Goal: Transaction & Acquisition: Purchase product/service

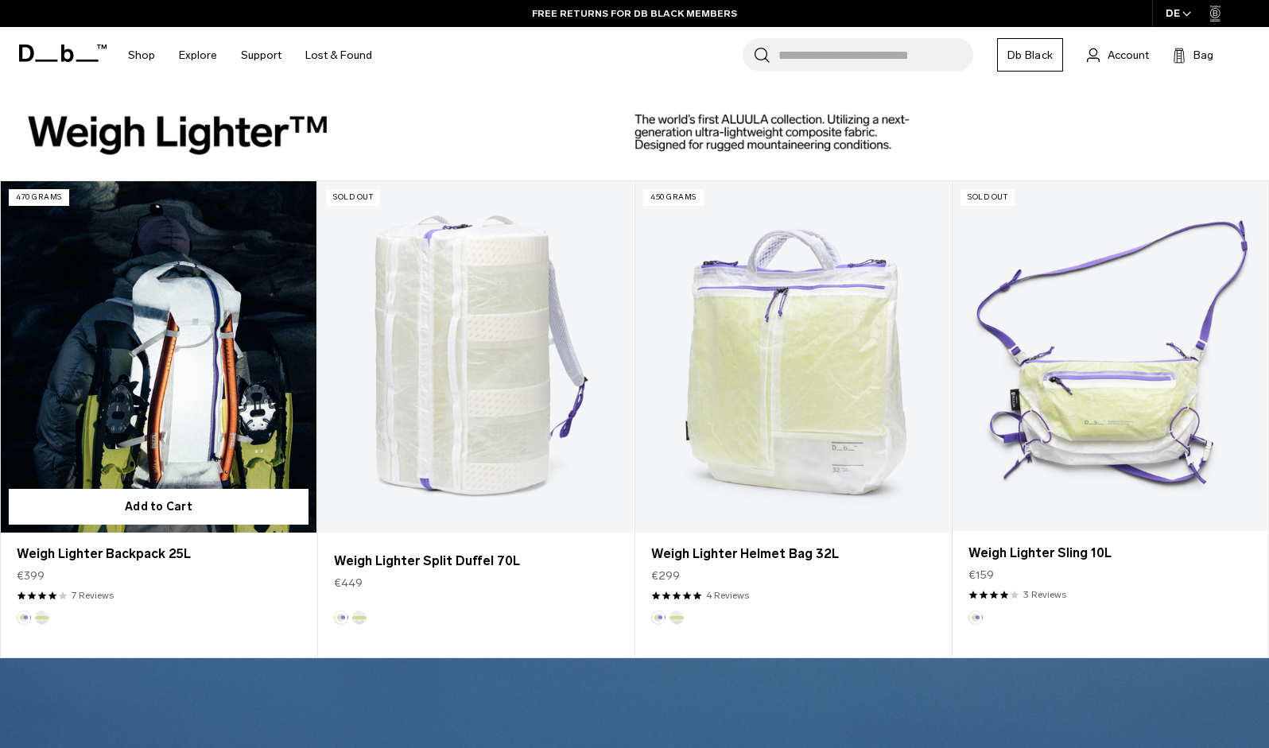
click at [153, 401] on link "Weigh Lighter Backpack 25L" at bounding box center [159, 356] width 316 height 351
click at [161, 366] on link "Weigh Lighter Backpack 25L" at bounding box center [159, 356] width 316 height 351
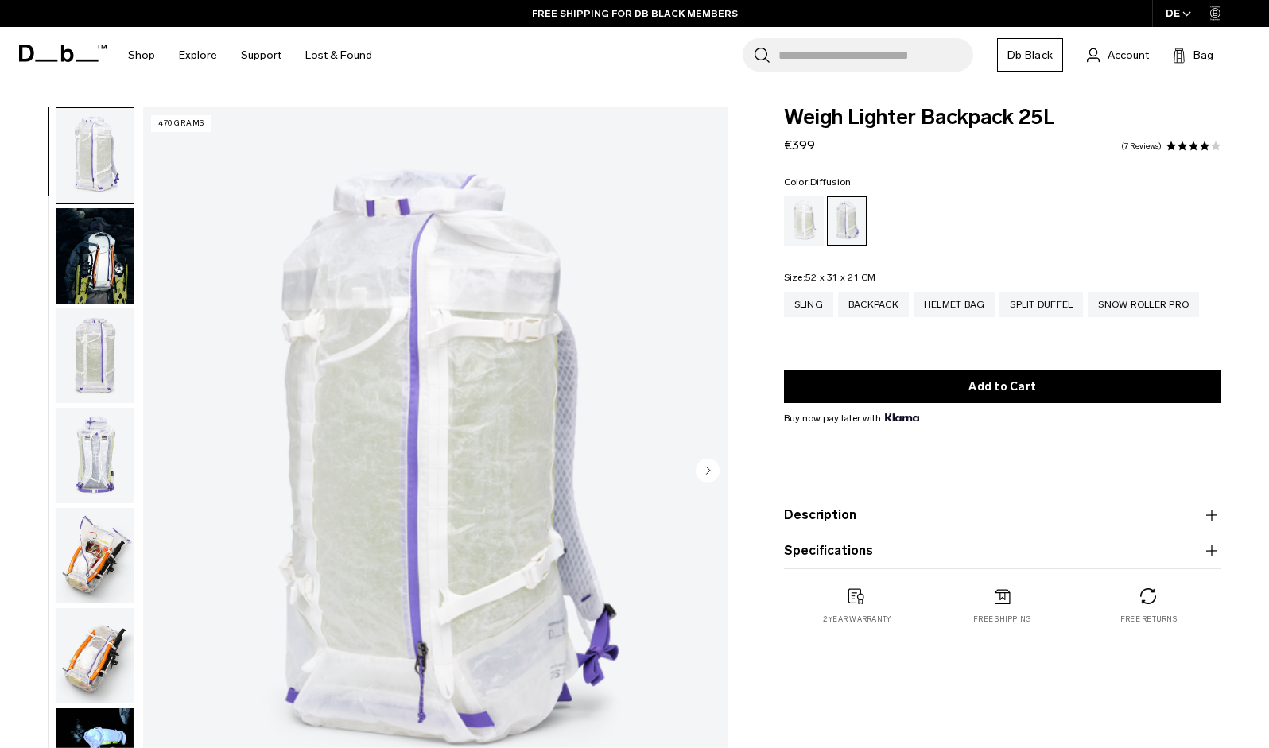
click at [803, 227] on div "Diffusion" at bounding box center [804, 220] width 41 height 49
click at [803, 224] on div "Diffusion" at bounding box center [804, 220] width 41 height 49
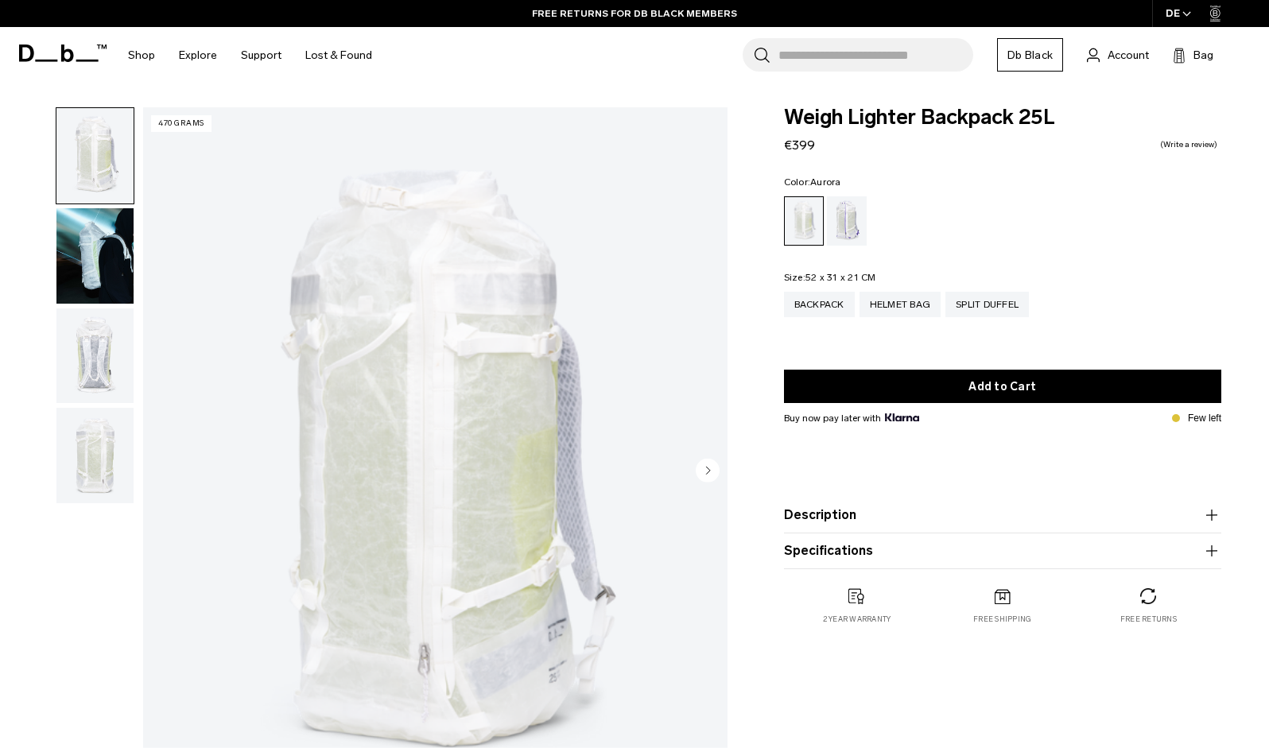
click at [852, 211] on div "Aurora" at bounding box center [847, 220] width 41 height 49
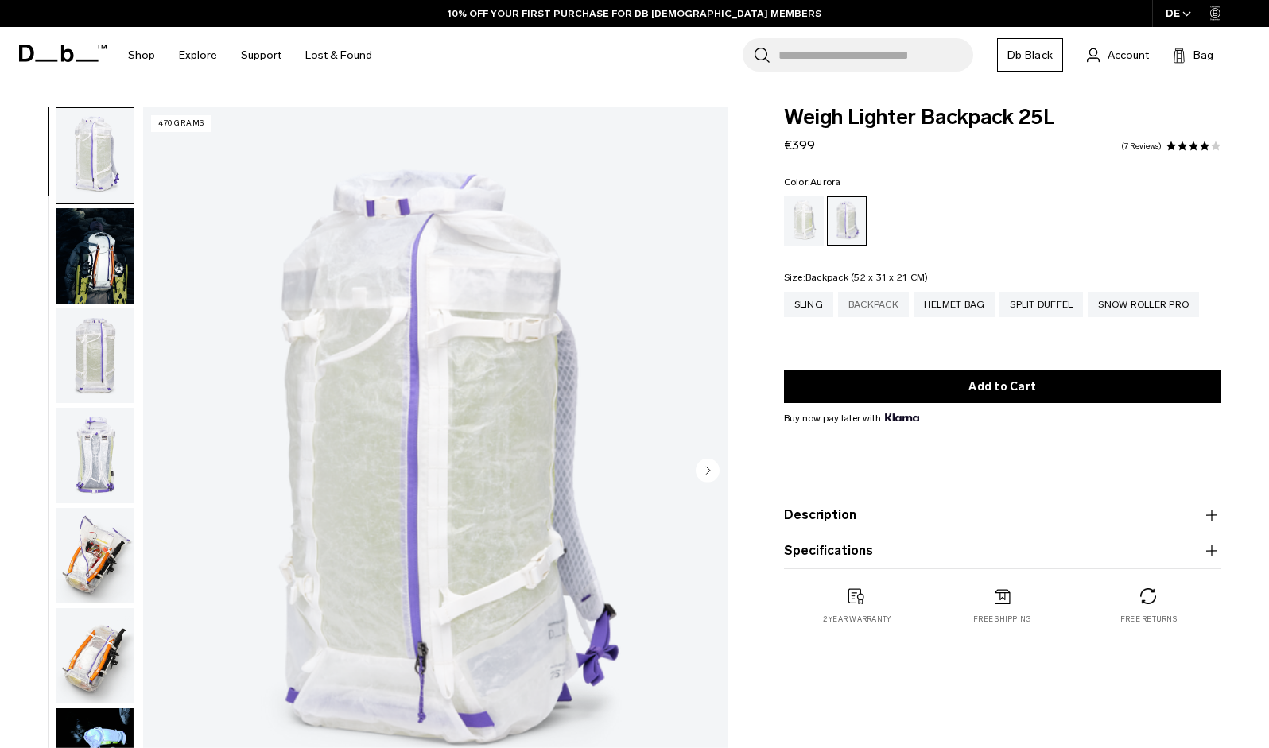
click at [878, 308] on div "Backpack" at bounding box center [873, 304] width 71 height 25
click at [804, 219] on div "Diffusion" at bounding box center [804, 220] width 41 height 49
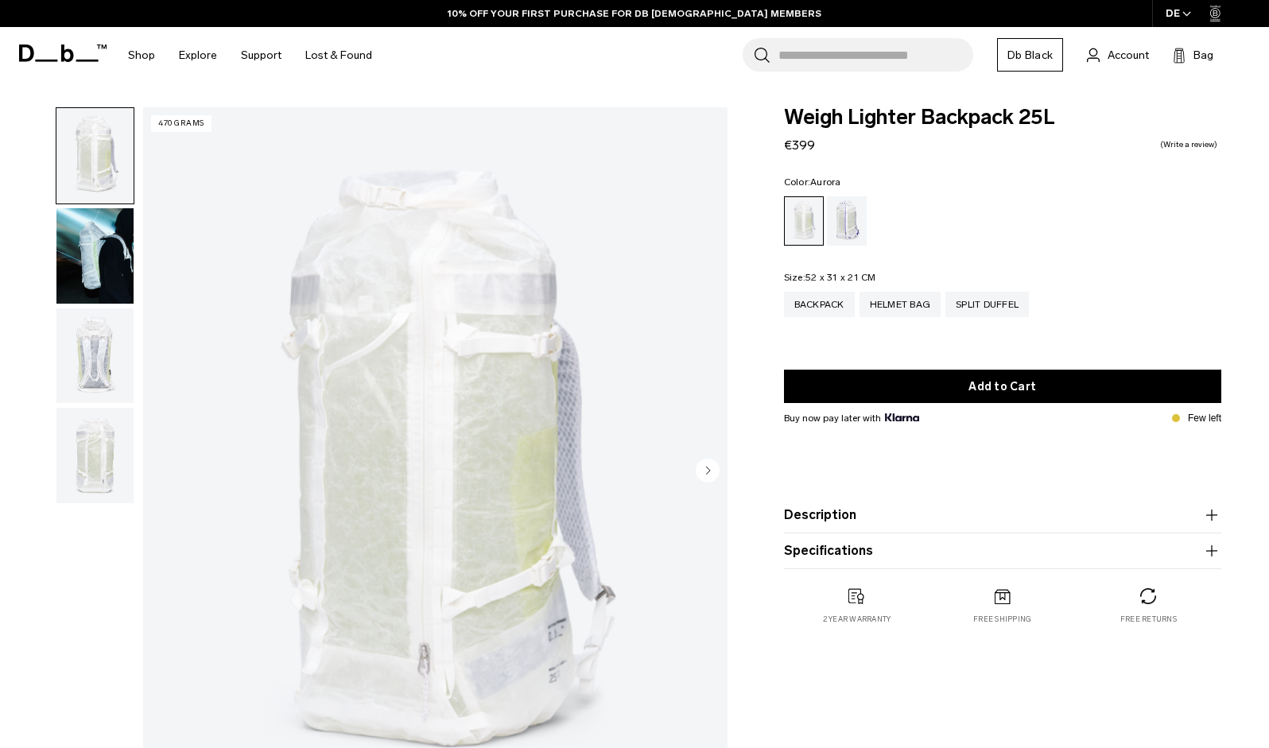
click at [852, 227] on div "Aurora" at bounding box center [847, 220] width 41 height 49
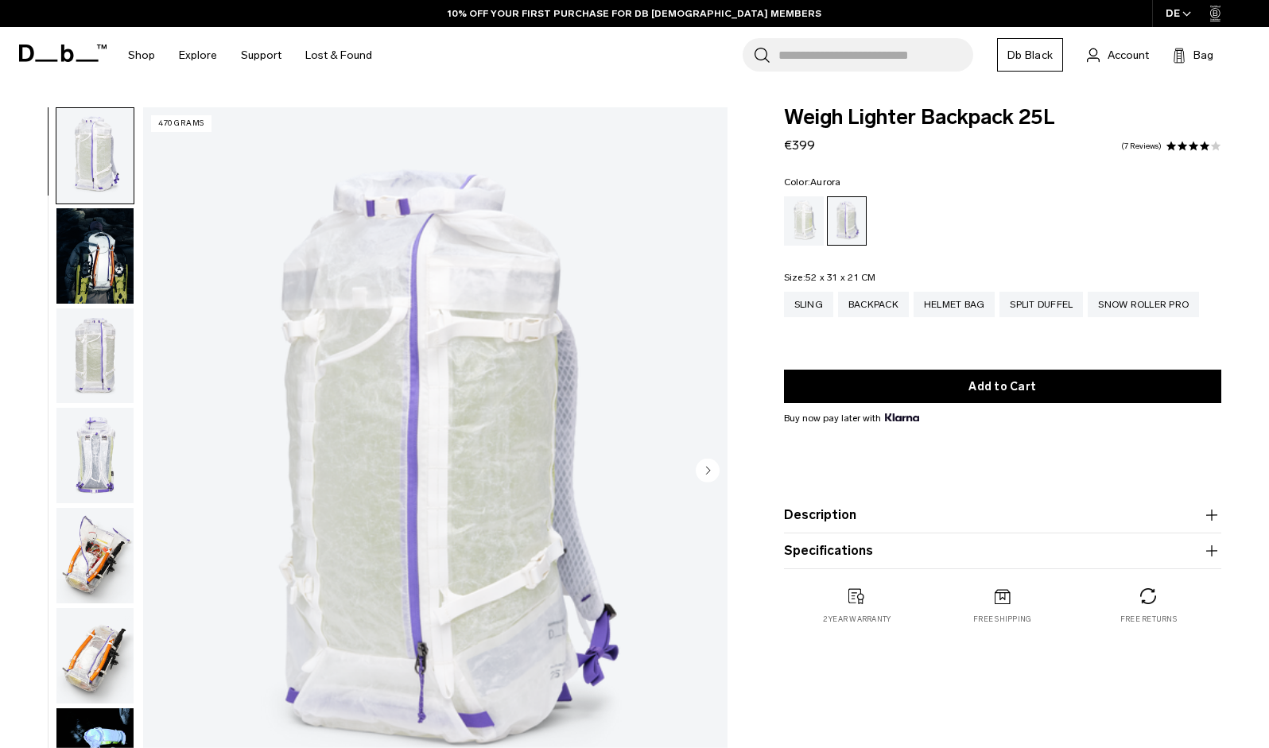
click at [1177, 10] on div "DE" at bounding box center [1178, 13] width 53 height 27
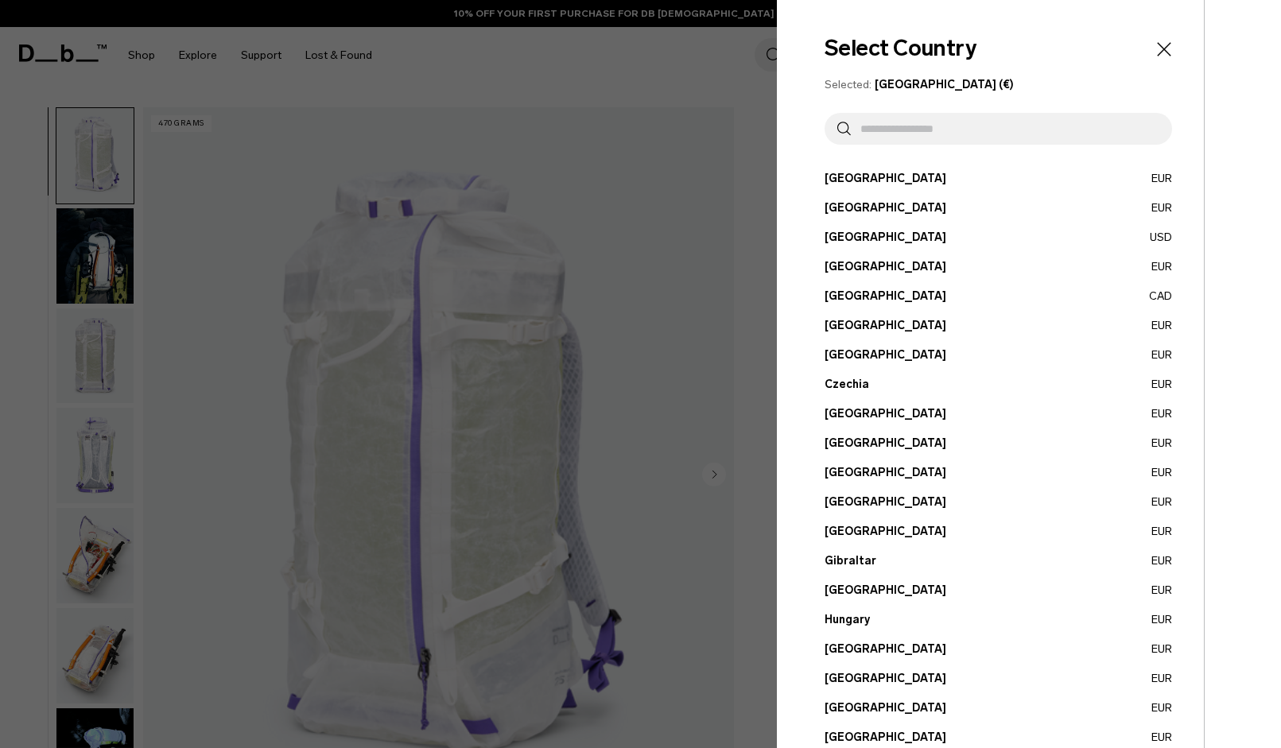
click at [752, 192] on div at bounding box center [640, 374] width 1281 height 748
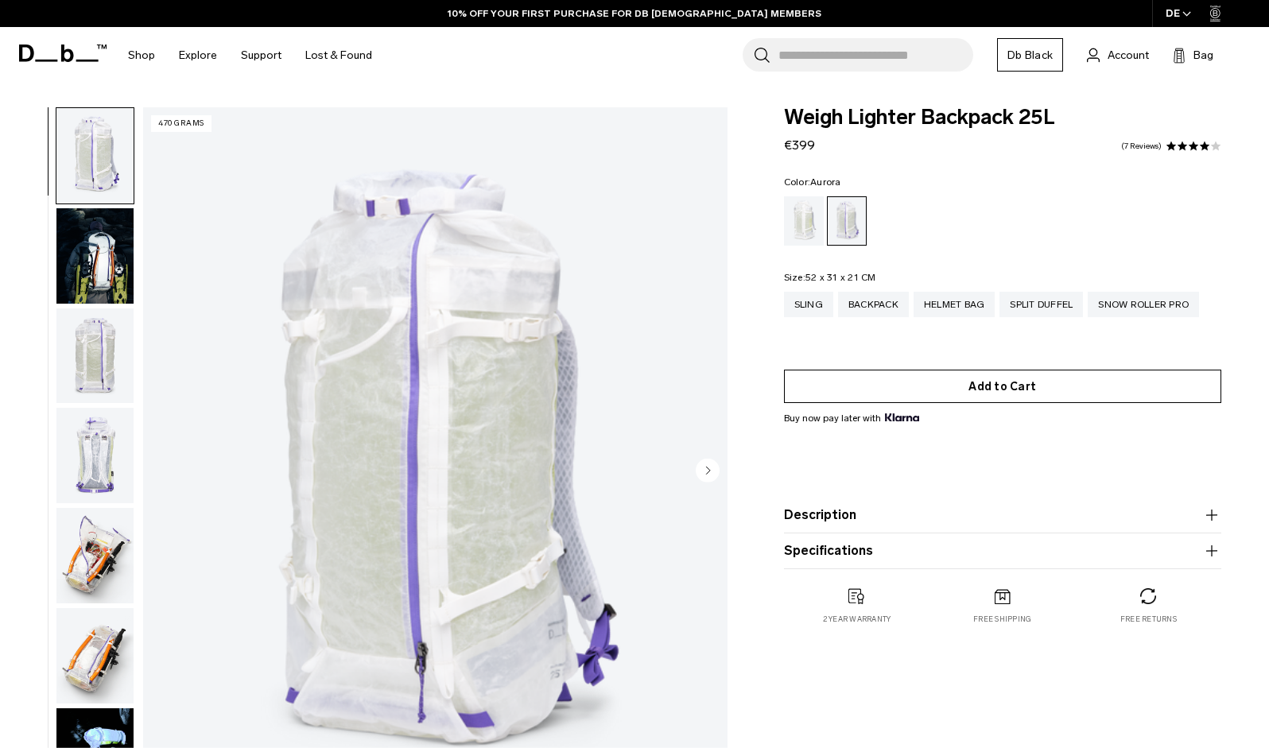
click at [1013, 387] on button "Add to Cart" at bounding box center [1002, 386] width 437 height 33
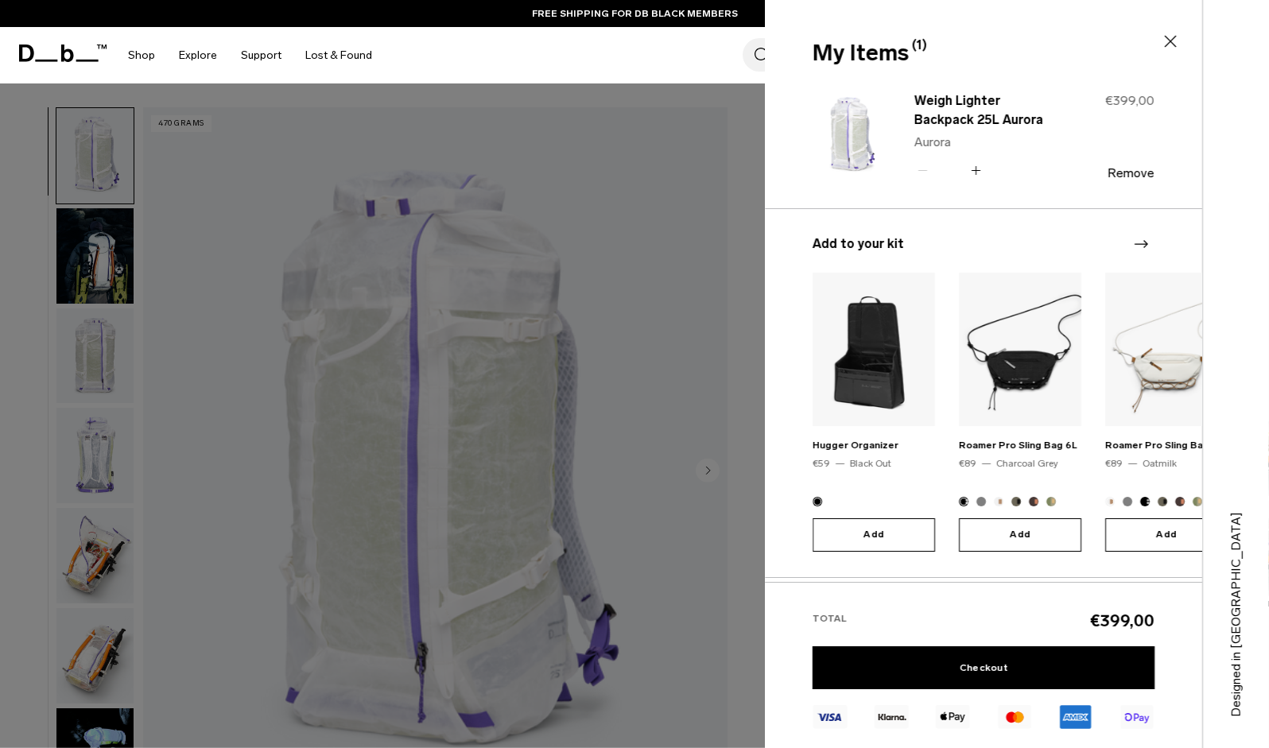
click at [1171, 37] on icon at bounding box center [1170, 41] width 19 height 19
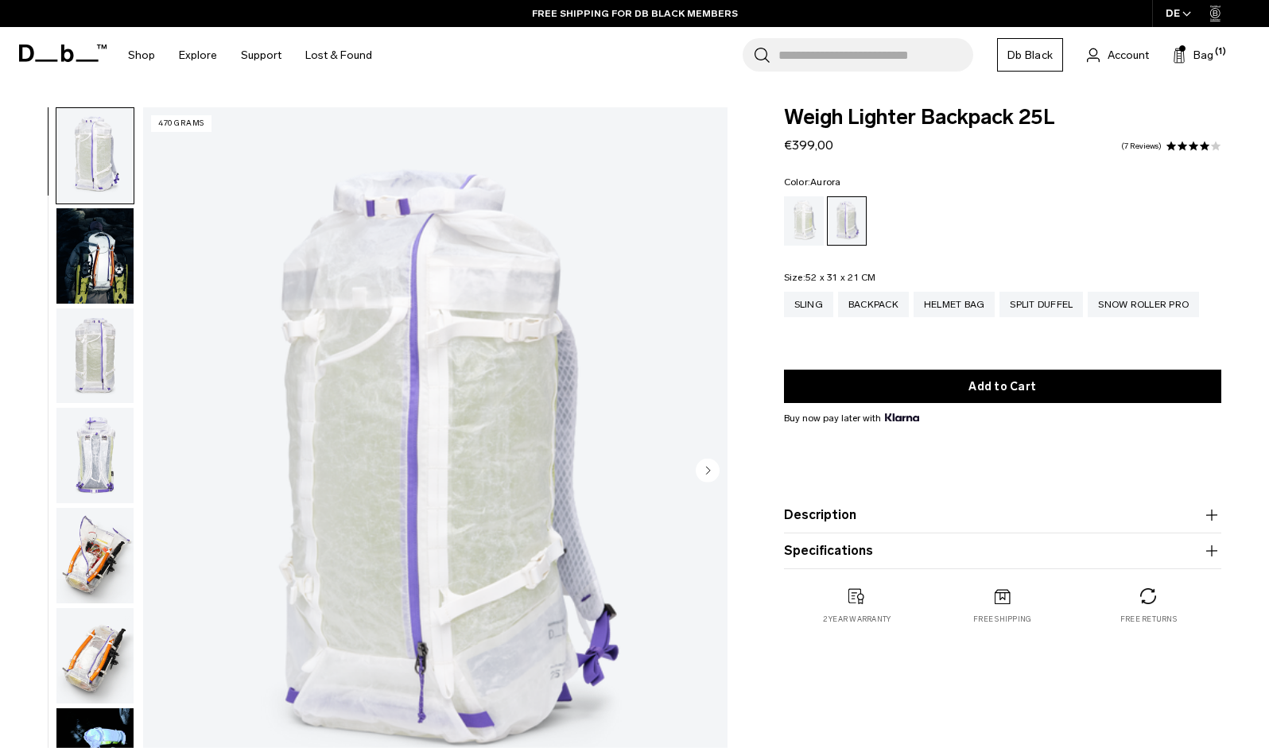
click at [1184, 14] on icon "button" at bounding box center [1186, 14] width 7 height 4
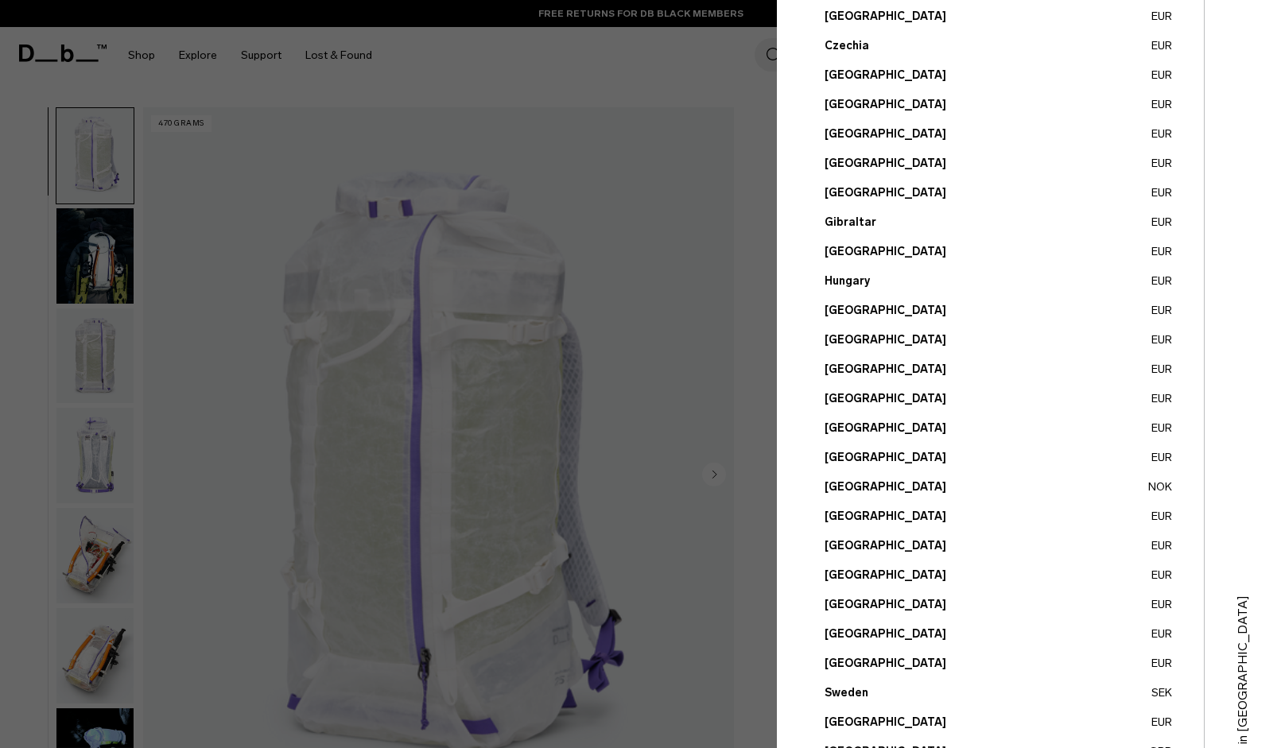
scroll to position [424, 0]
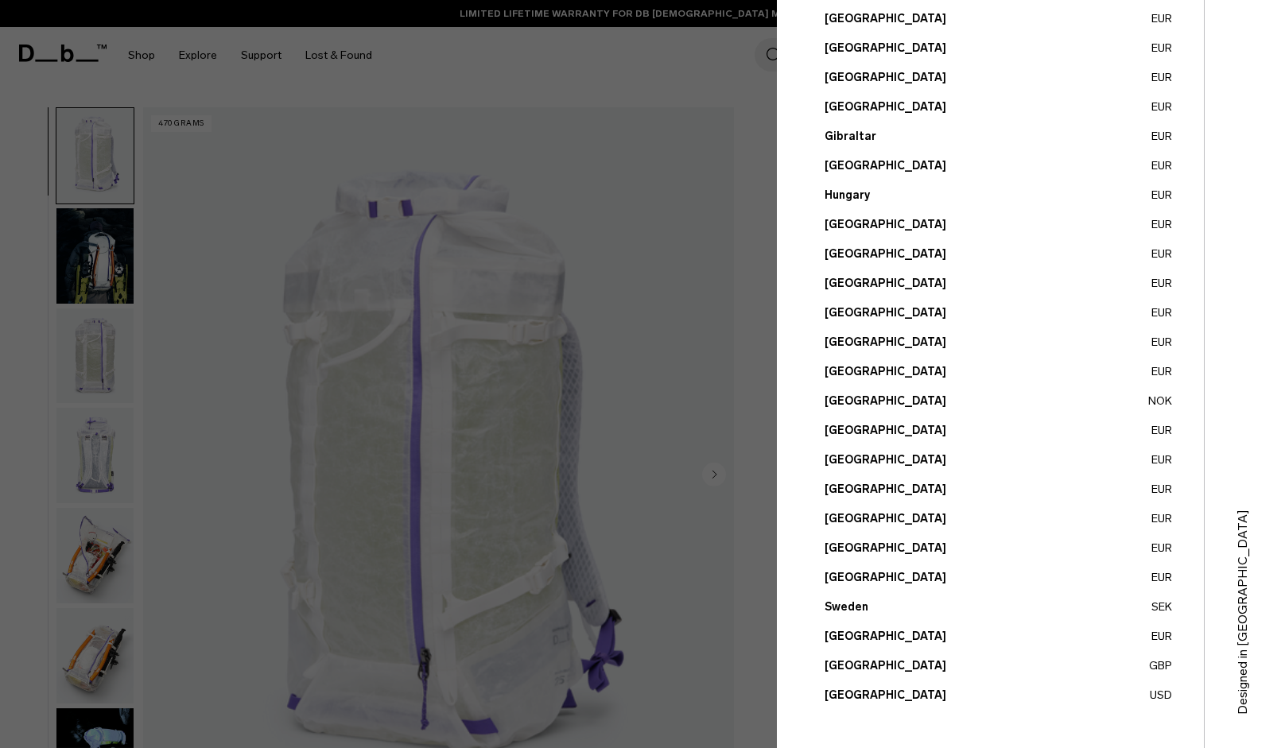
click at [871, 695] on button "United States USD" at bounding box center [997, 695] width 347 height 17
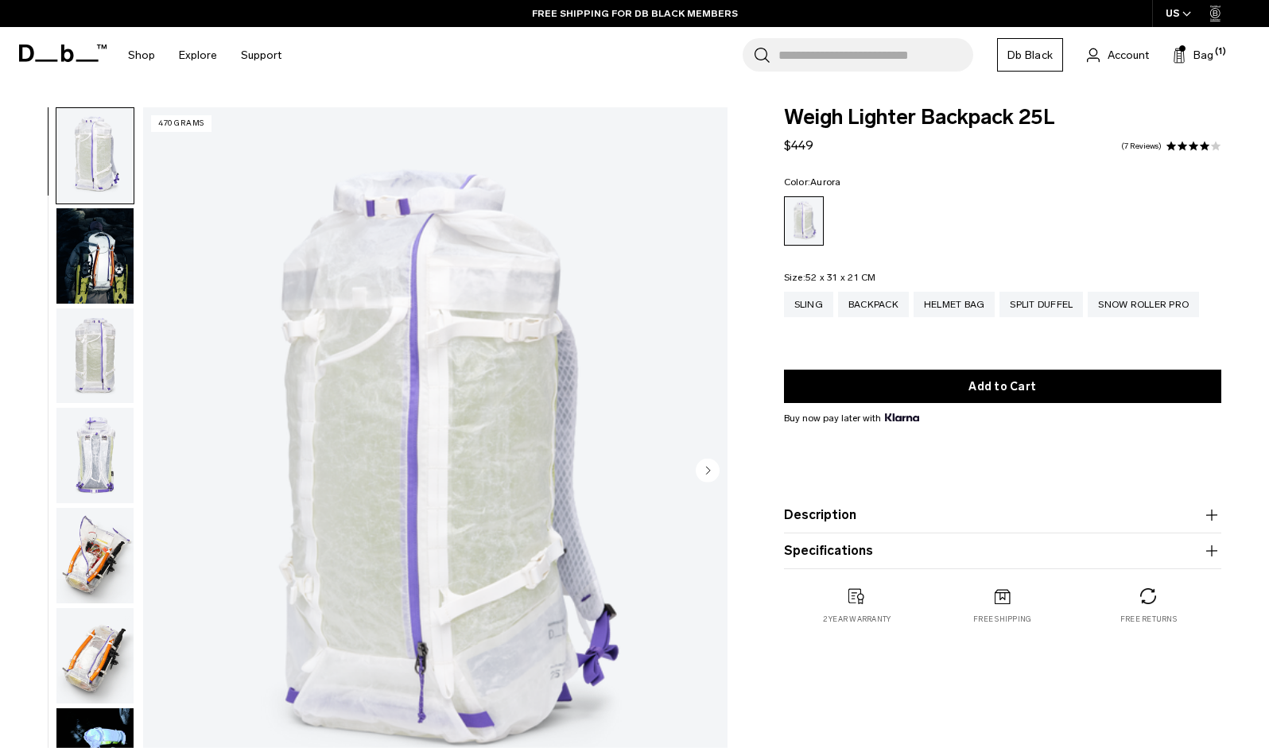
click at [797, 214] on div "Aurora" at bounding box center [804, 221] width 39 height 48
click at [878, 302] on div "Backpack" at bounding box center [873, 304] width 71 height 25
click at [874, 308] on div "Backpack" at bounding box center [873, 304] width 71 height 25
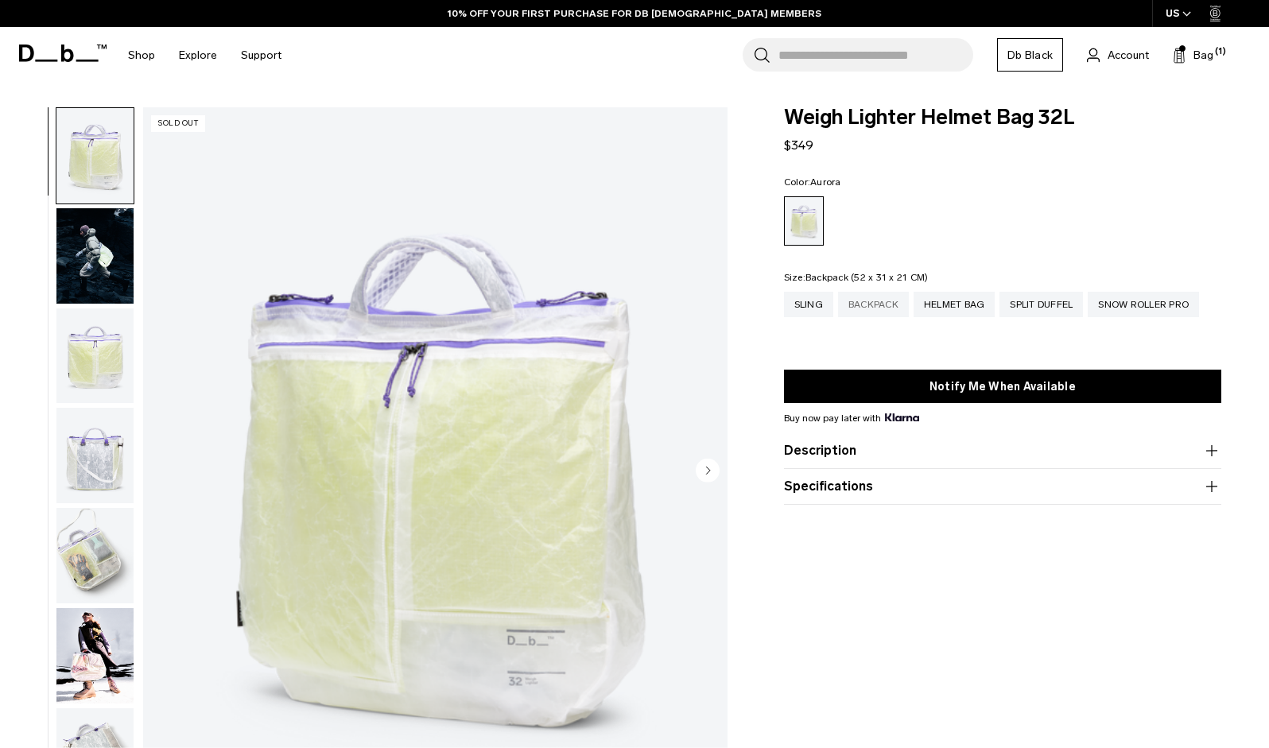
click at [870, 308] on div "Backpack" at bounding box center [873, 304] width 71 height 25
click at [870, 307] on div "Backpack" at bounding box center [873, 304] width 71 height 25
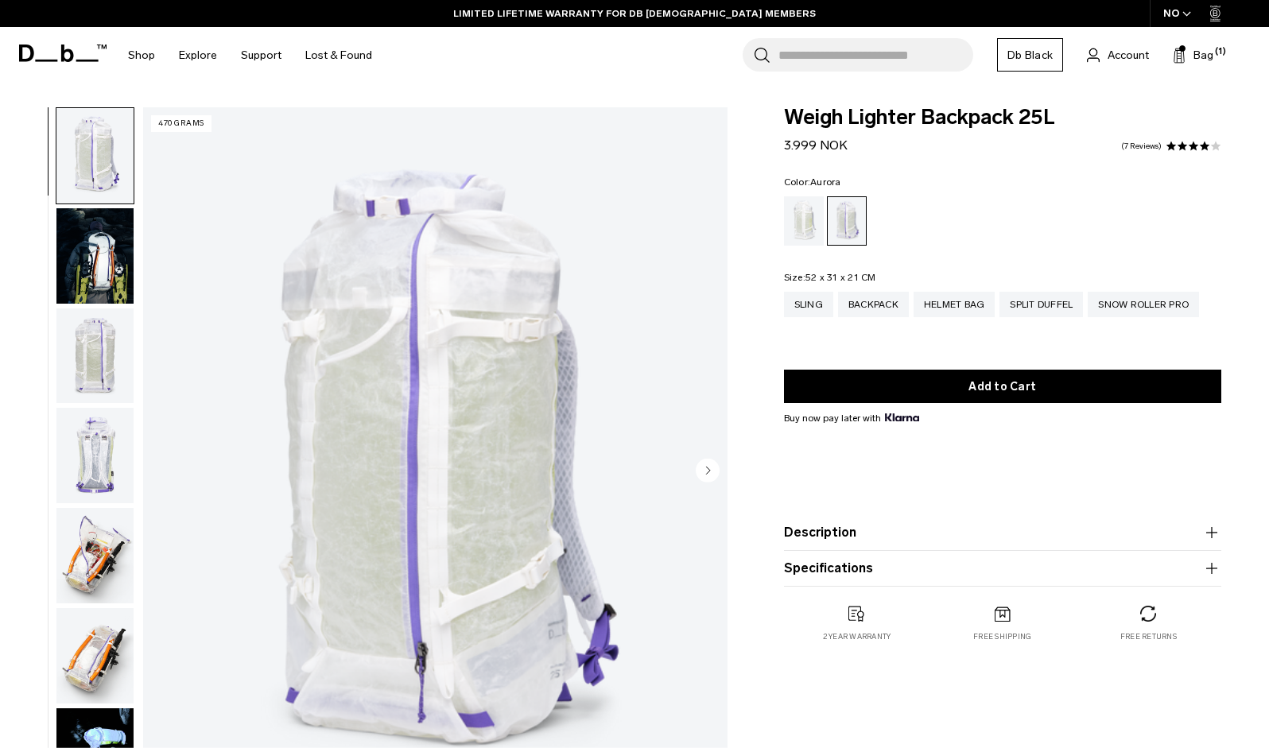
click at [1190, 14] on icon "button" at bounding box center [1186, 14] width 7 height 4
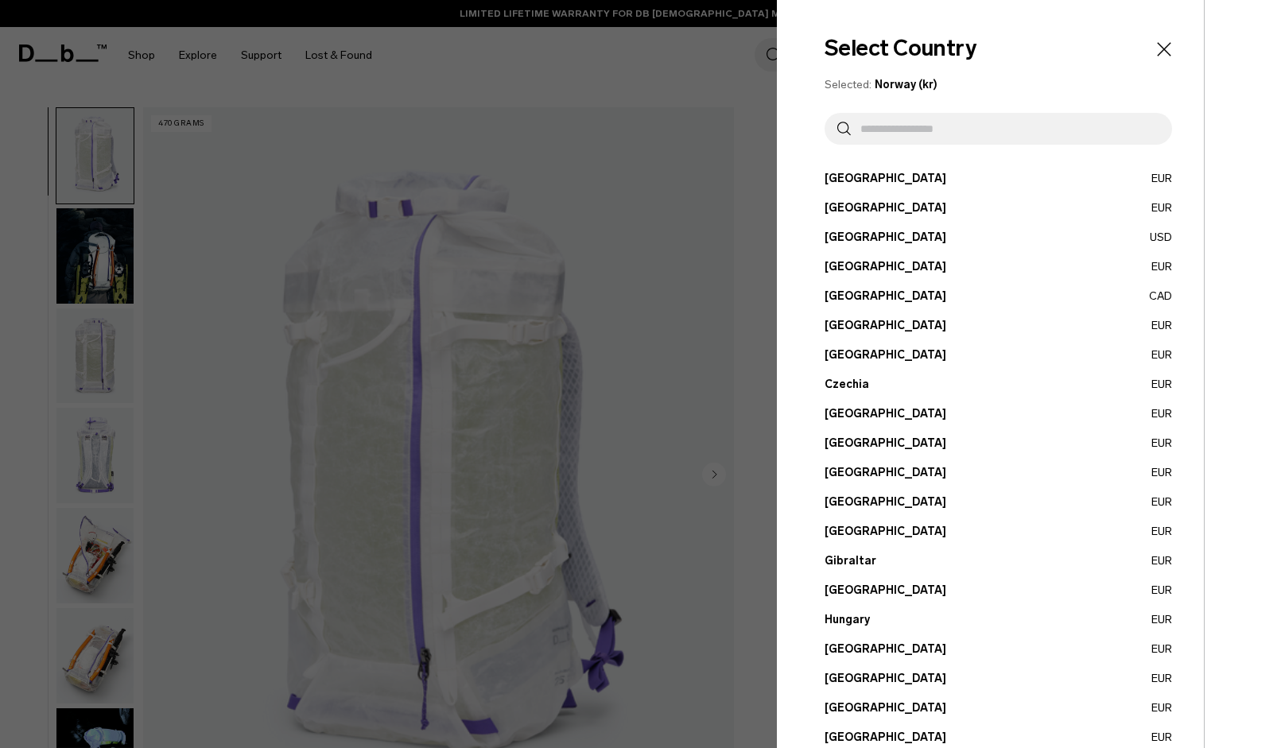
click at [742, 386] on div at bounding box center [640, 374] width 1281 height 748
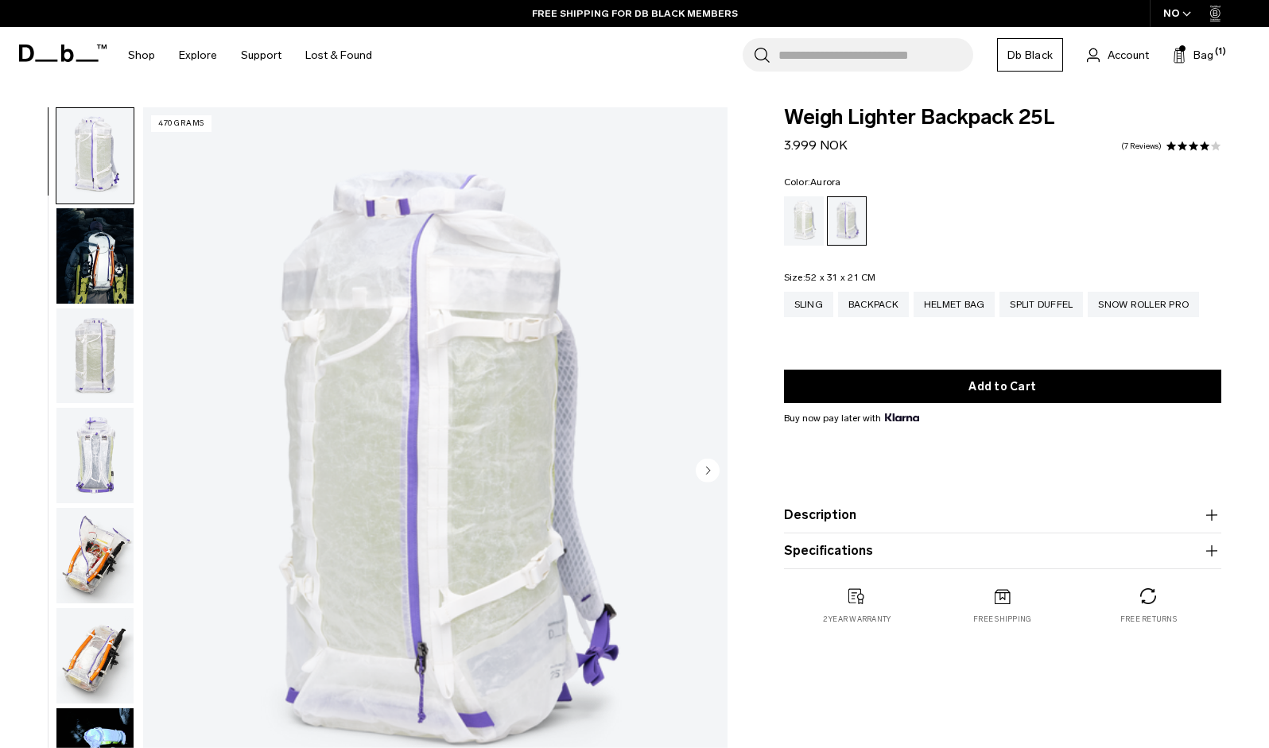
click at [1180, 14] on div "NO" at bounding box center [1177, 13] width 56 height 27
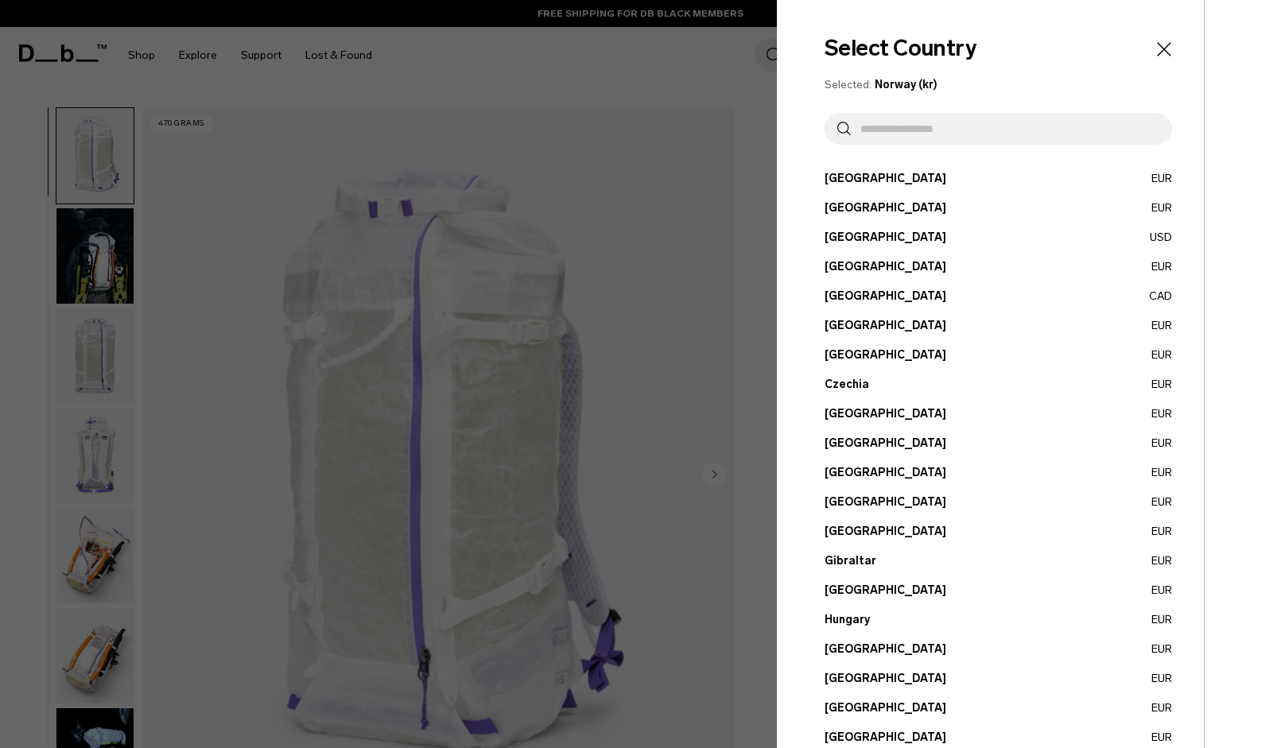
click at [851, 531] on button "Germany EUR" at bounding box center [997, 531] width 347 height 17
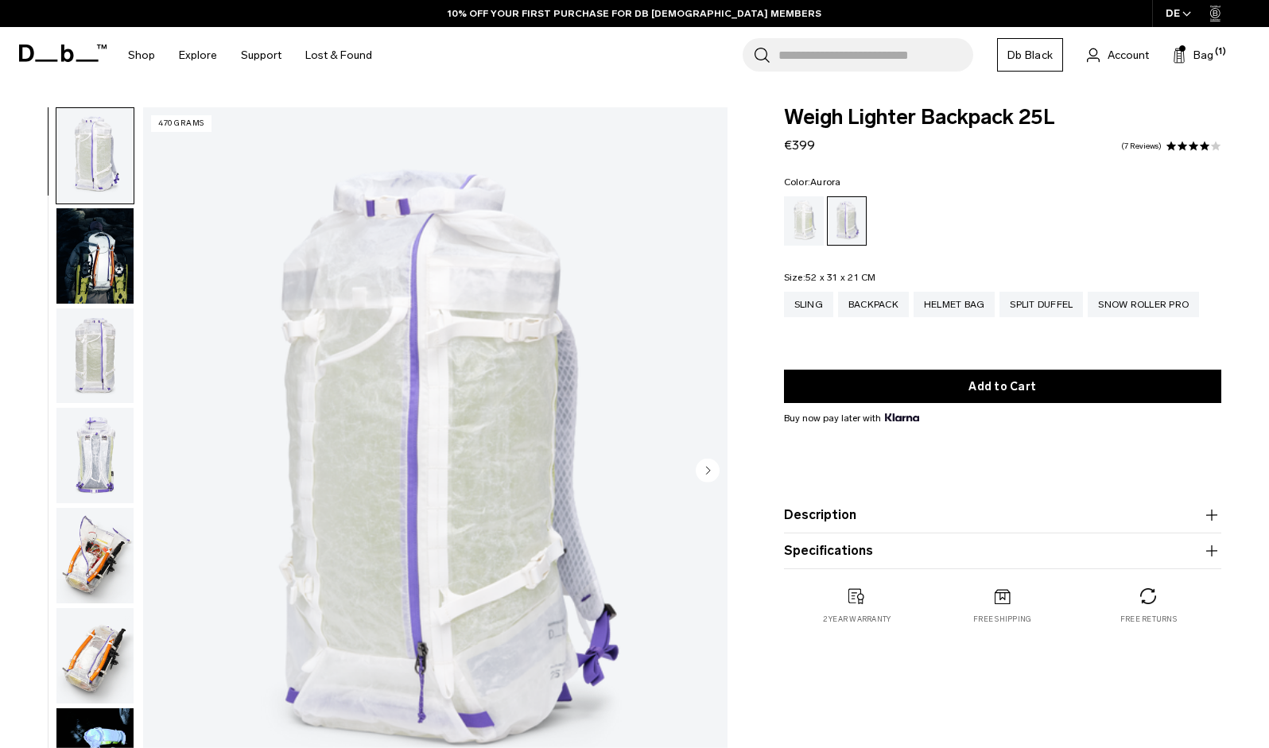
click at [1178, 8] on div "DE" at bounding box center [1178, 13] width 53 height 27
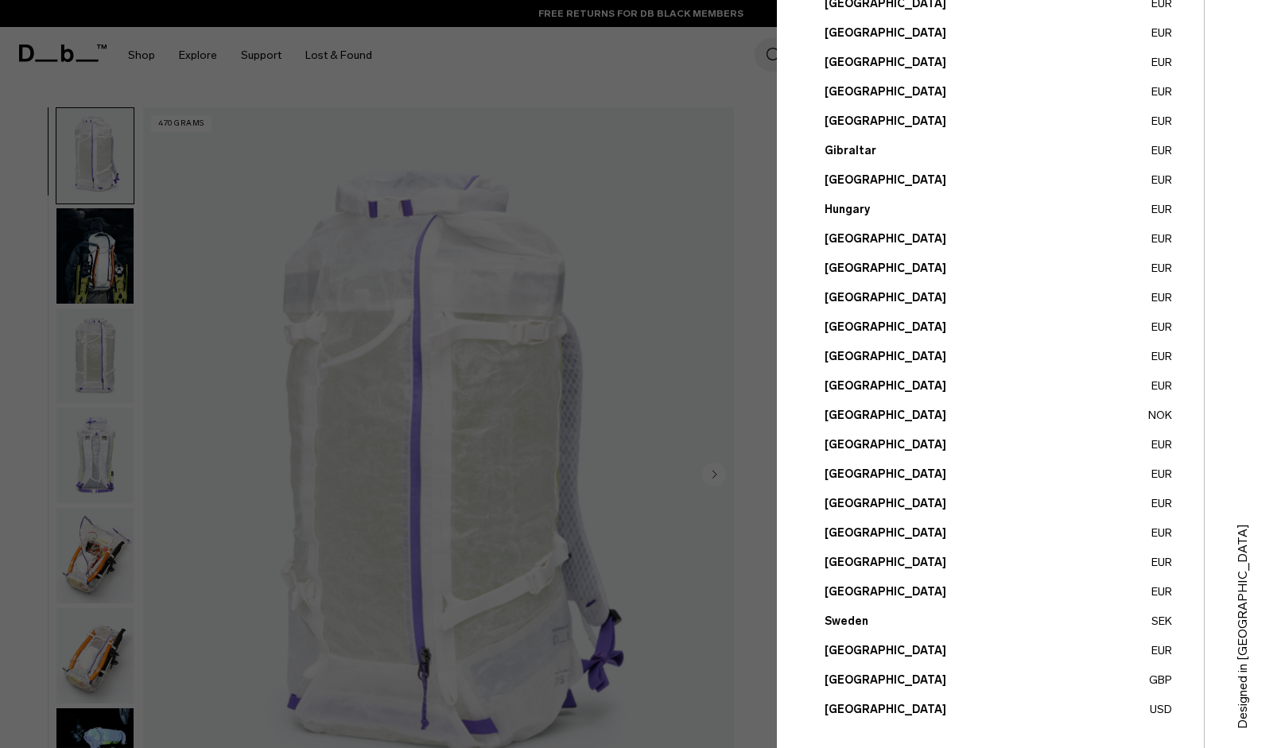
scroll to position [424, 0]
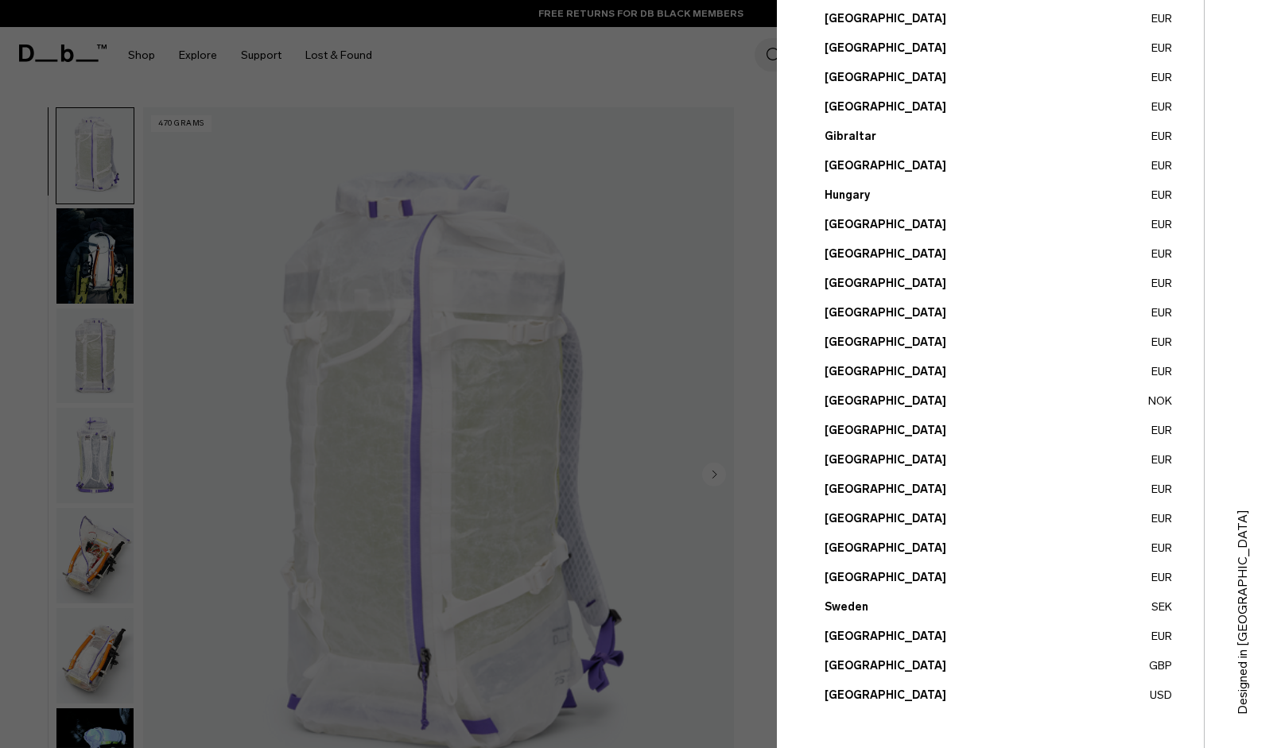
click at [858, 696] on button "United States USD" at bounding box center [997, 695] width 347 height 17
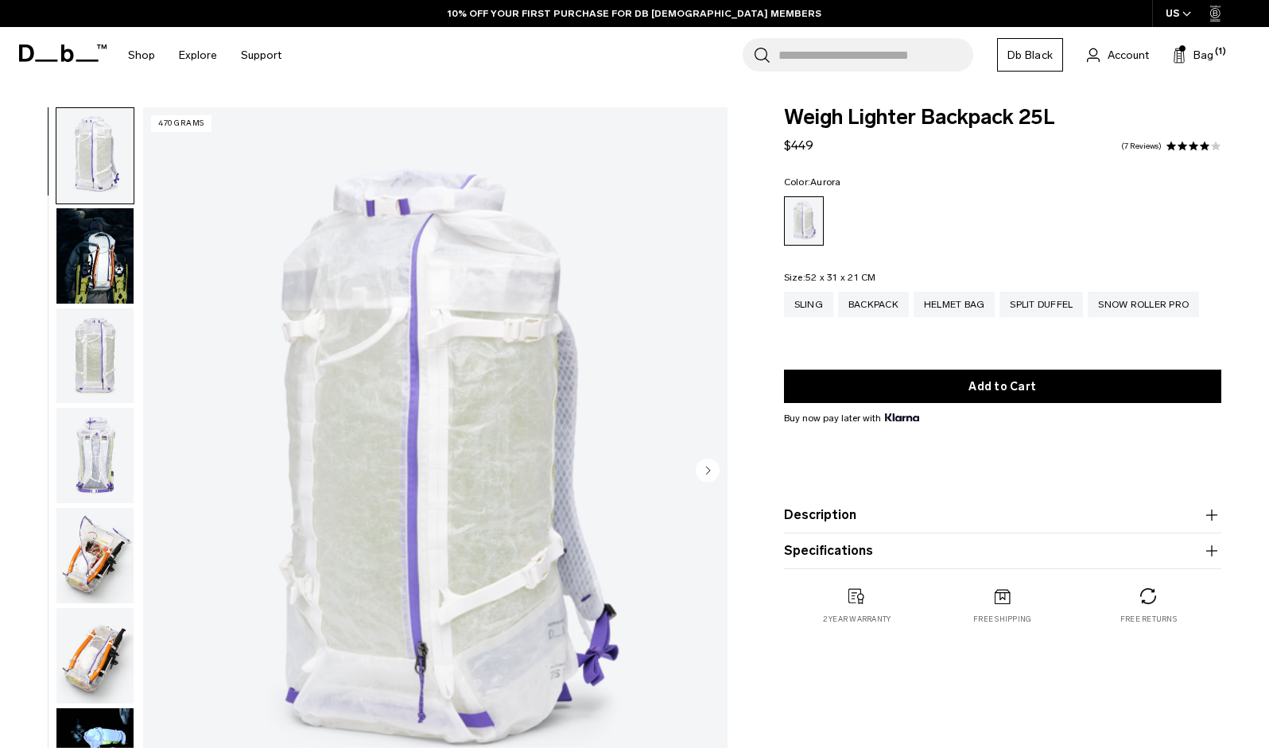
click at [801, 219] on div "Aurora" at bounding box center [804, 221] width 39 height 48
click at [884, 305] on div "Backpack" at bounding box center [873, 304] width 71 height 25
click at [1041, 222] on ul at bounding box center [1002, 220] width 437 height 49
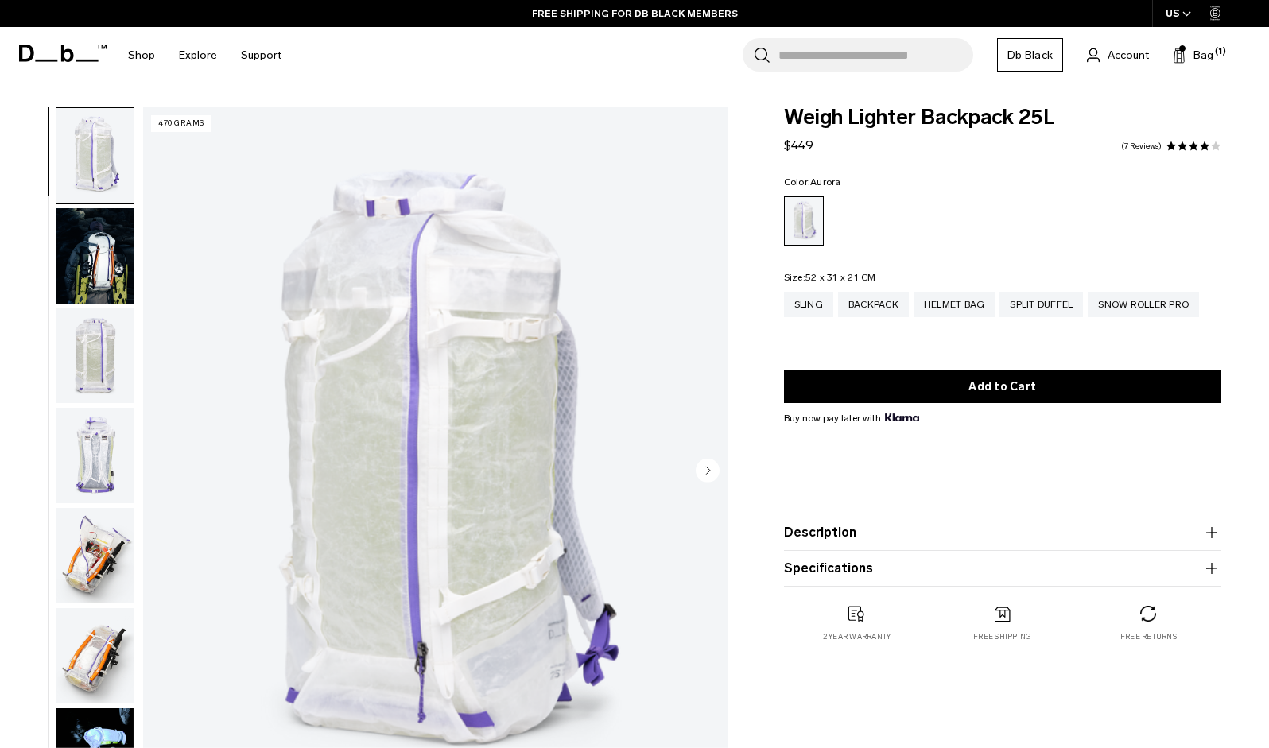
click at [762, 436] on div "Weigh Lighter Backpack 25L $449 4.0 star rating 7 Reviews Color: [GEOGRAPHIC_DA…" at bounding box center [1002, 390] width 533 height 567
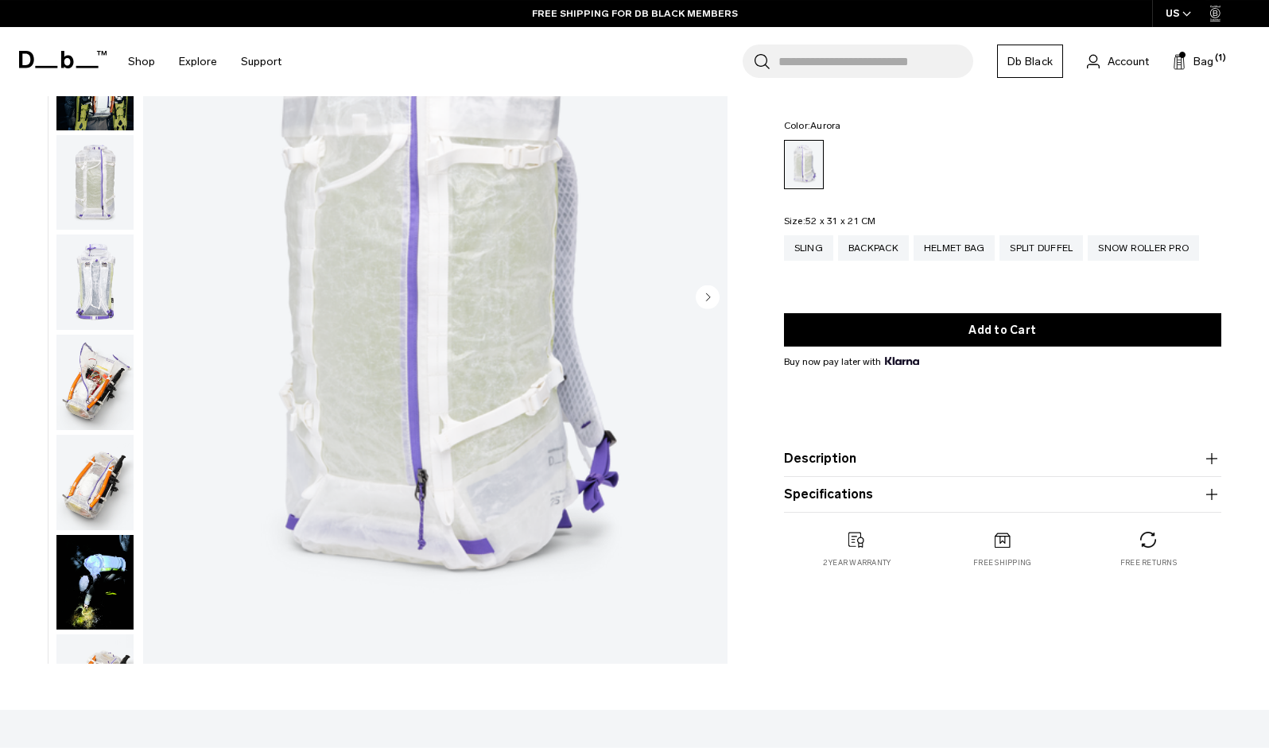
scroll to position [197, 0]
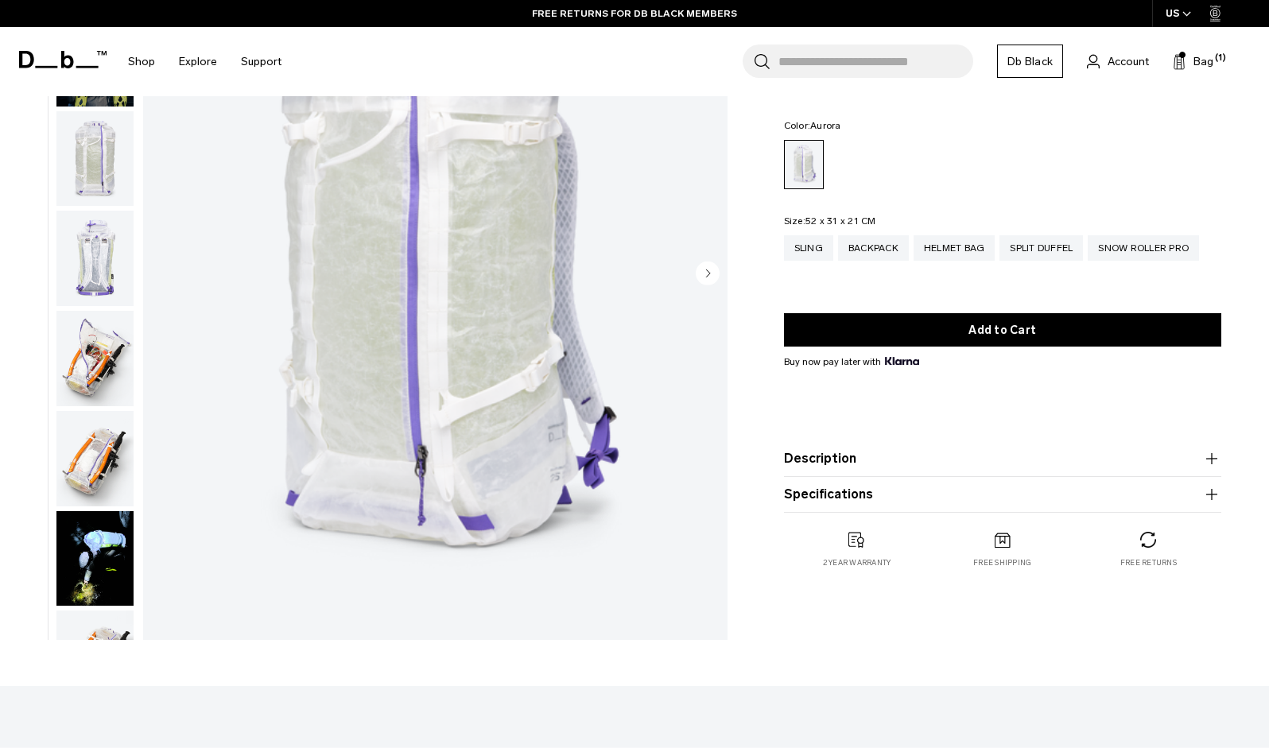
click at [843, 465] on button "Description" at bounding box center [1002, 458] width 437 height 19
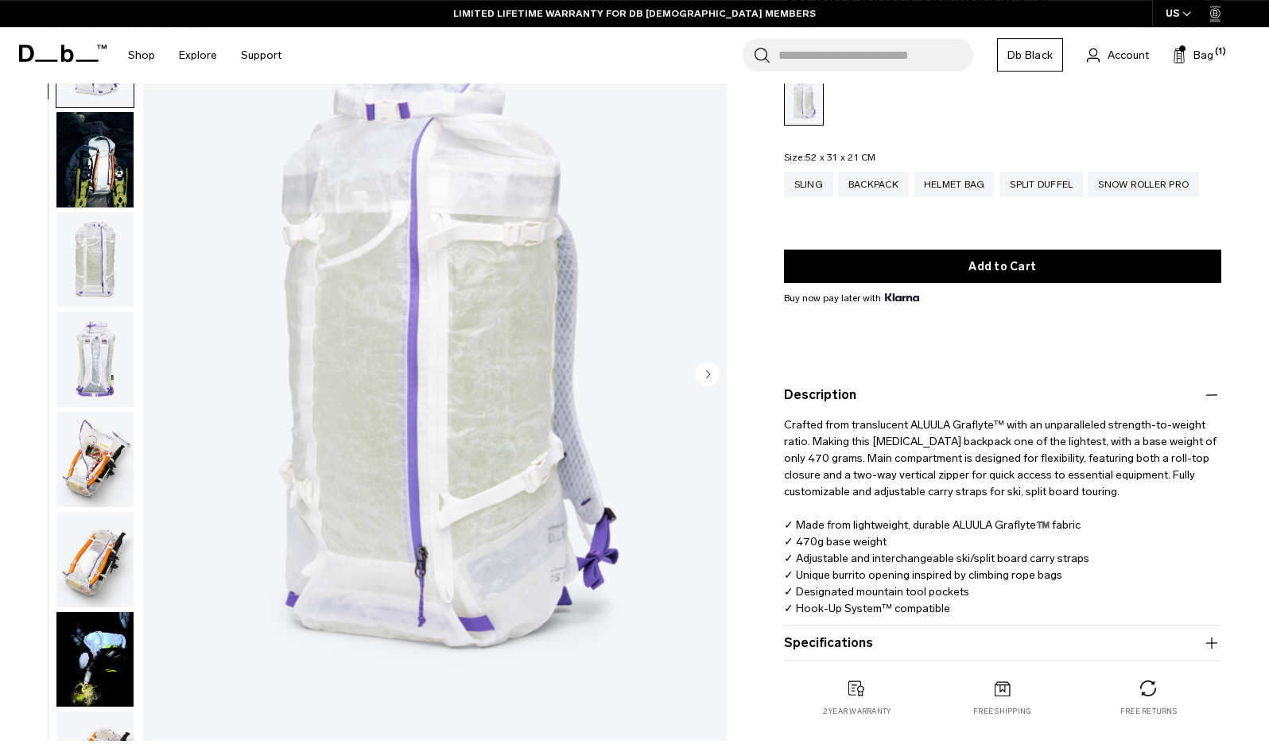
scroll to position [61, 0]
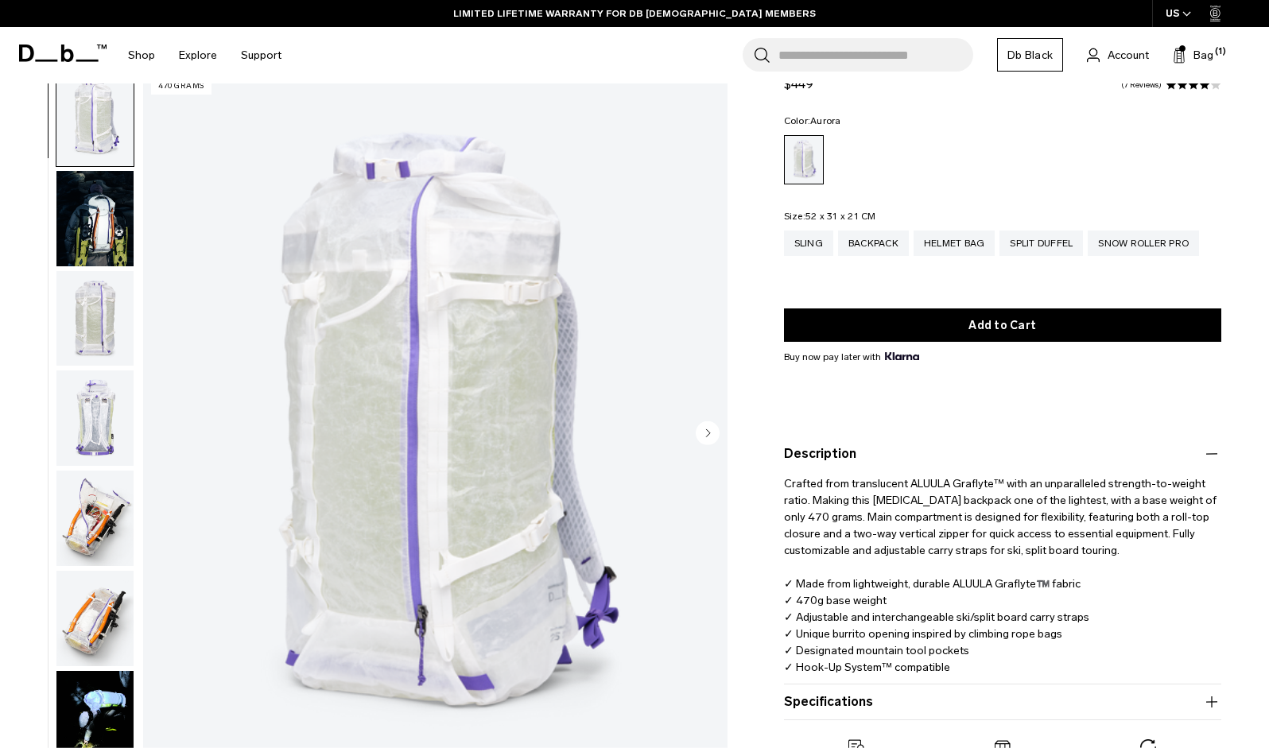
click at [64, 273] on img "button" at bounding box center [94, 318] width 77 height 95
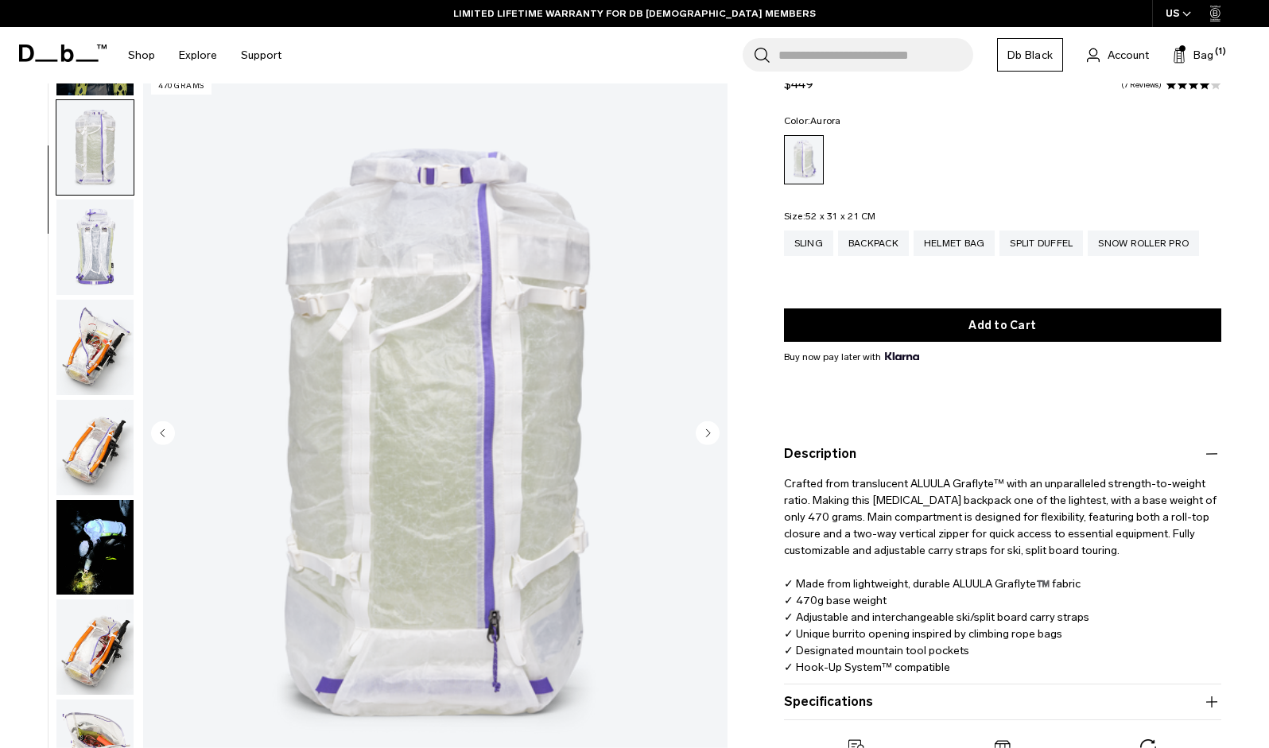
click at [95, 200] on img "button" at bounding box center [94, 247] width 77 height 95
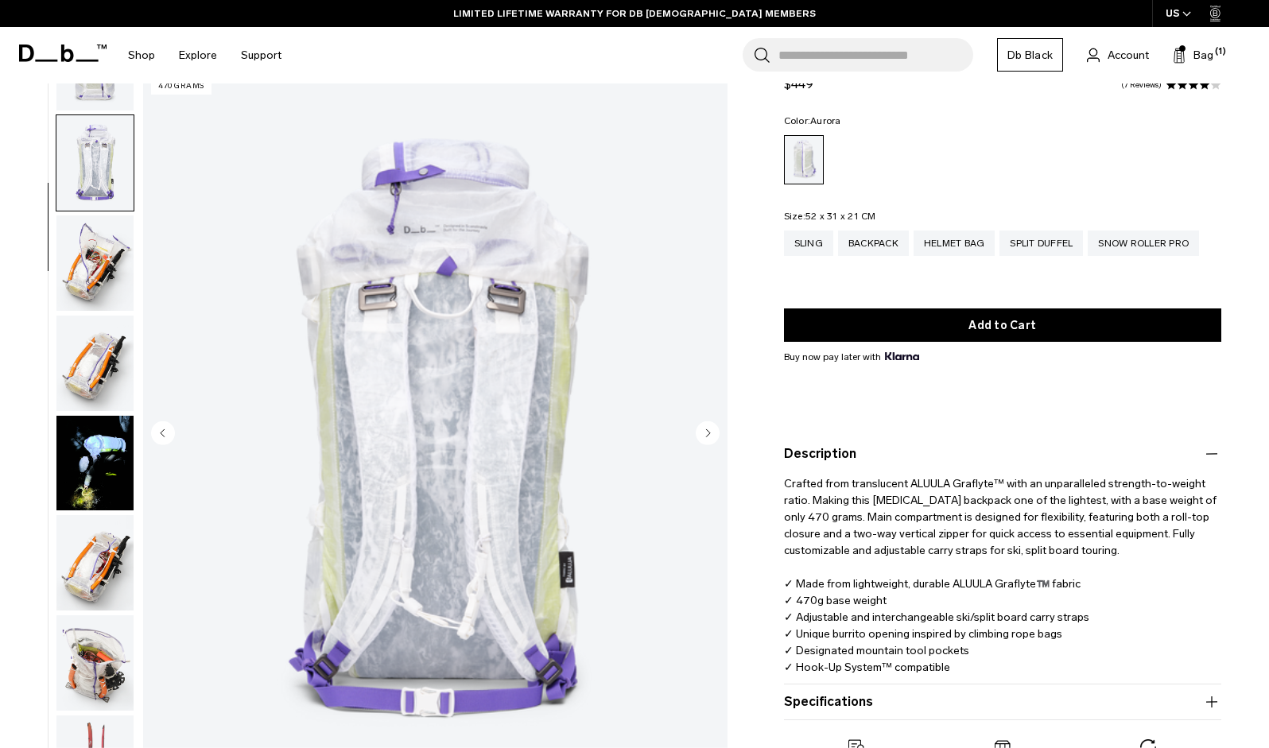
scroll to position [256, 0]
click at [91, 215] on img "button" at bounding box center [94, 262] width 77 height 95
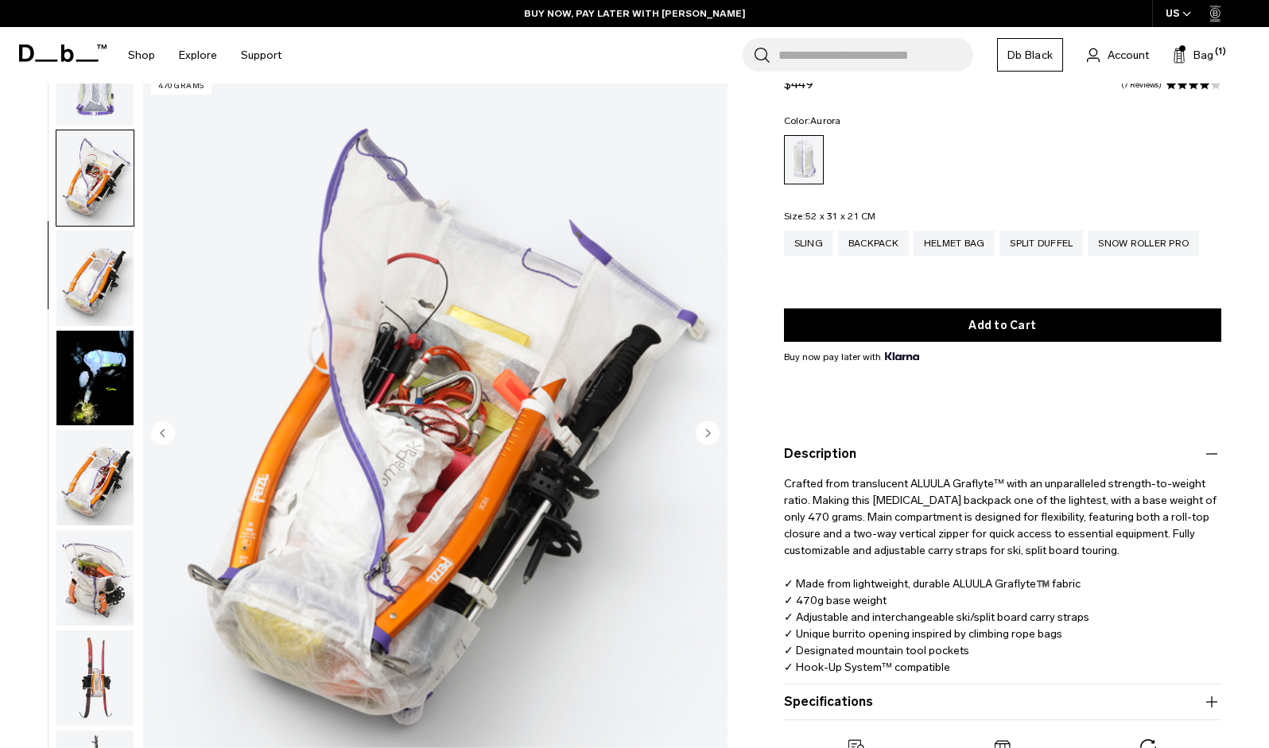
scroll to position [341, 0]
click at [80, 330] on img "button" at bounding box center [94, 377] width 77 height 95
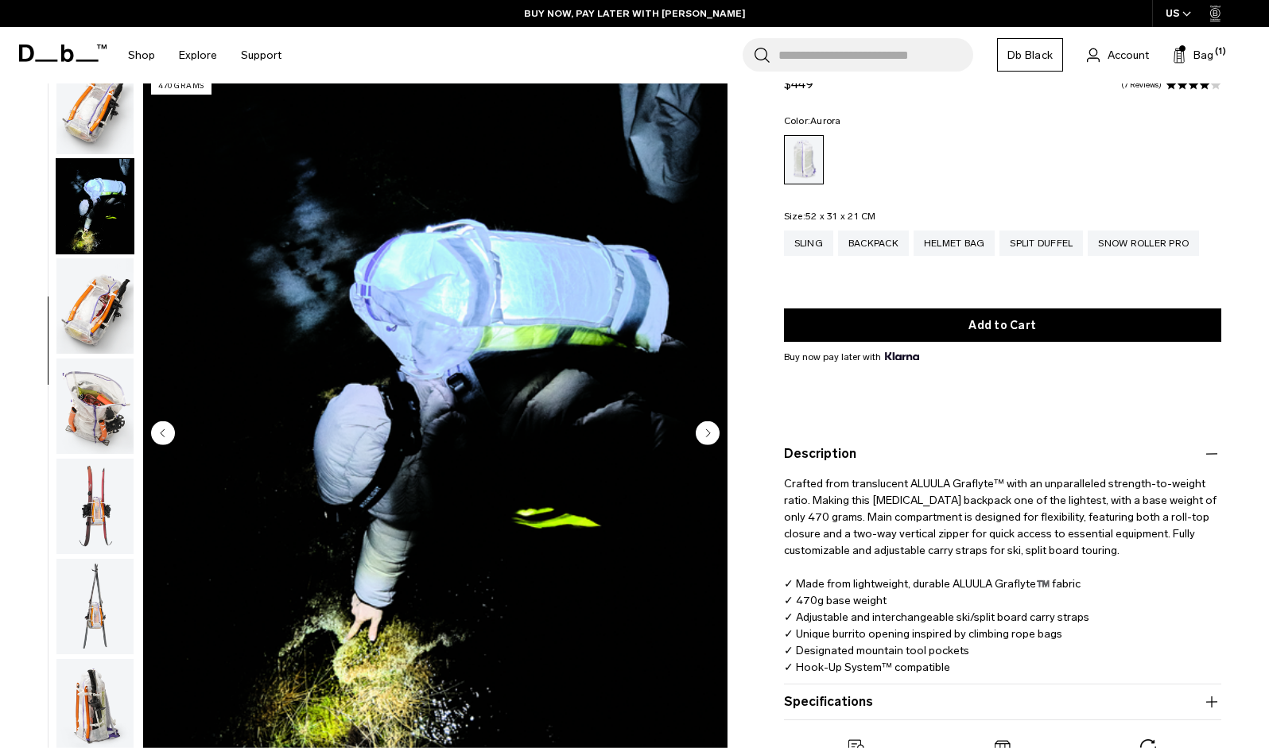
click at [96, 259] on img "button" at bounding box center [94, 306] width 77 height 95
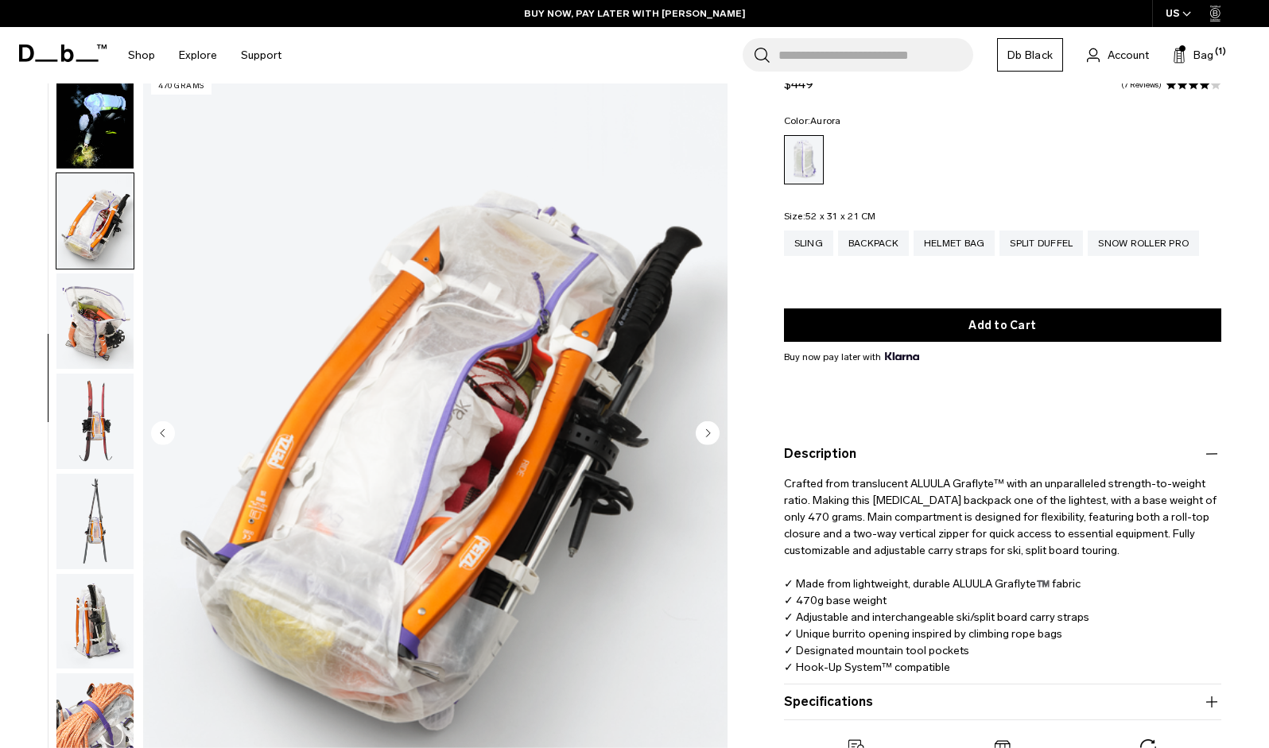
click at [85, 273] on img "button" at bounding box center [94, 320] width 77 height 95
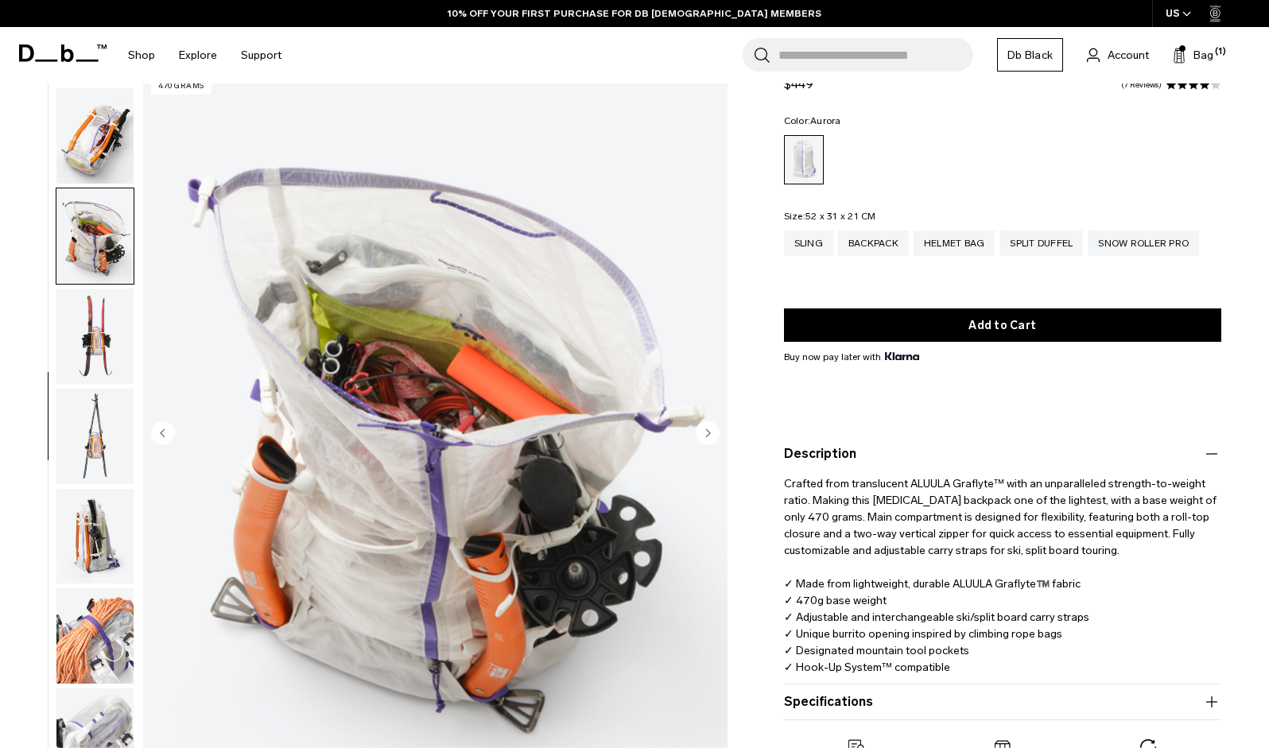
scroll to position [0, 0]
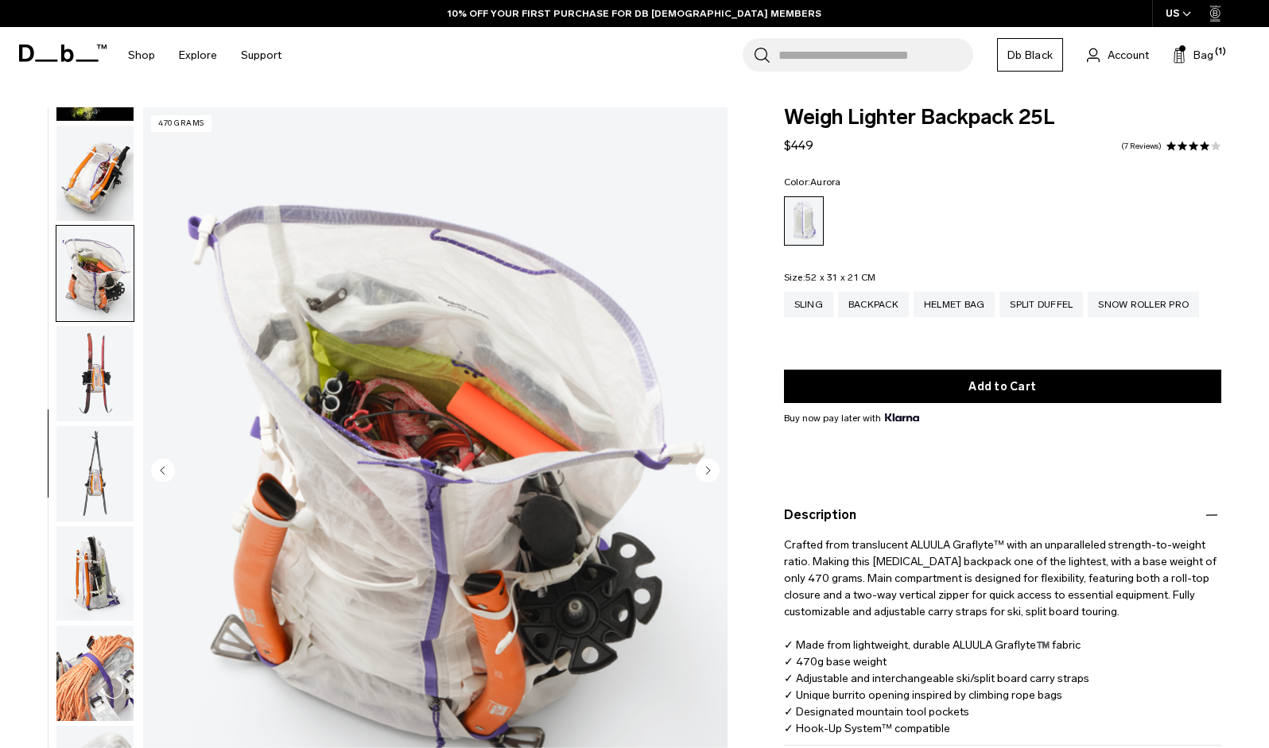
click at [1181, 14] on div "US" at bounding box center [1178, 13] width 53 height 27
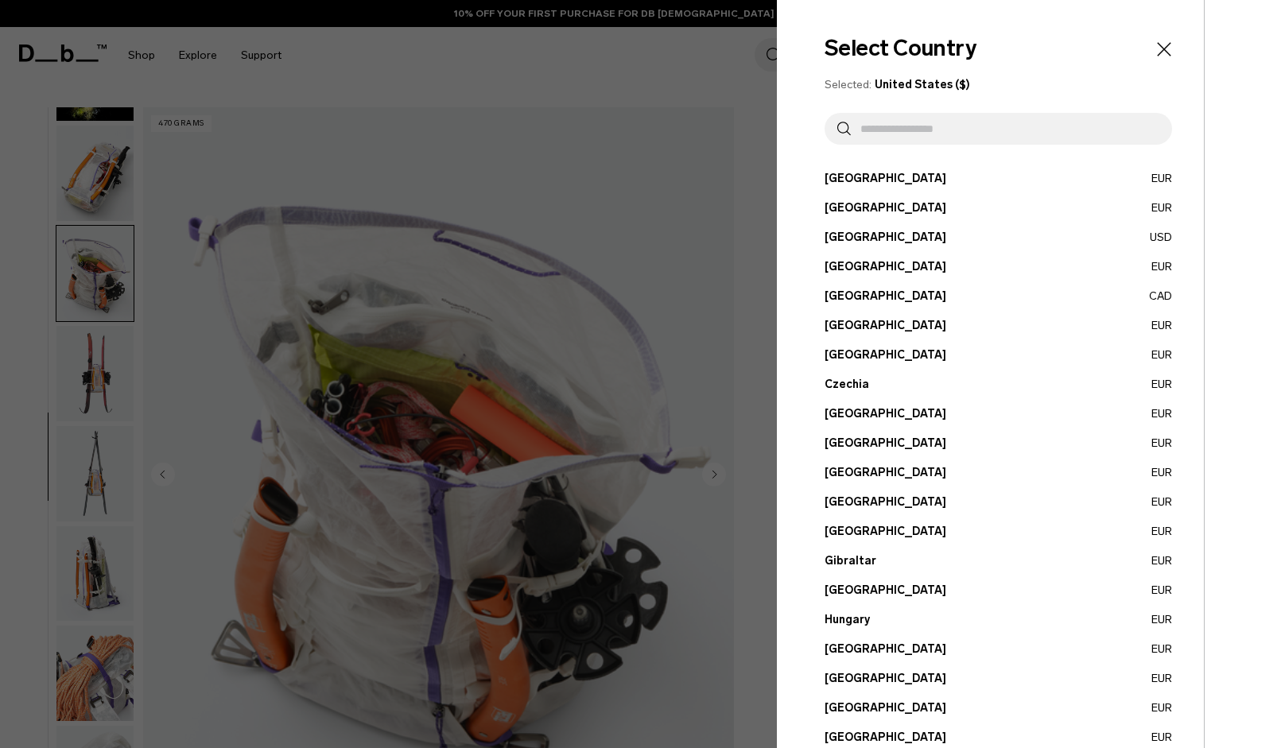
click at [738, 219] on div at bounding box center [640, 374] width 1281 height 748
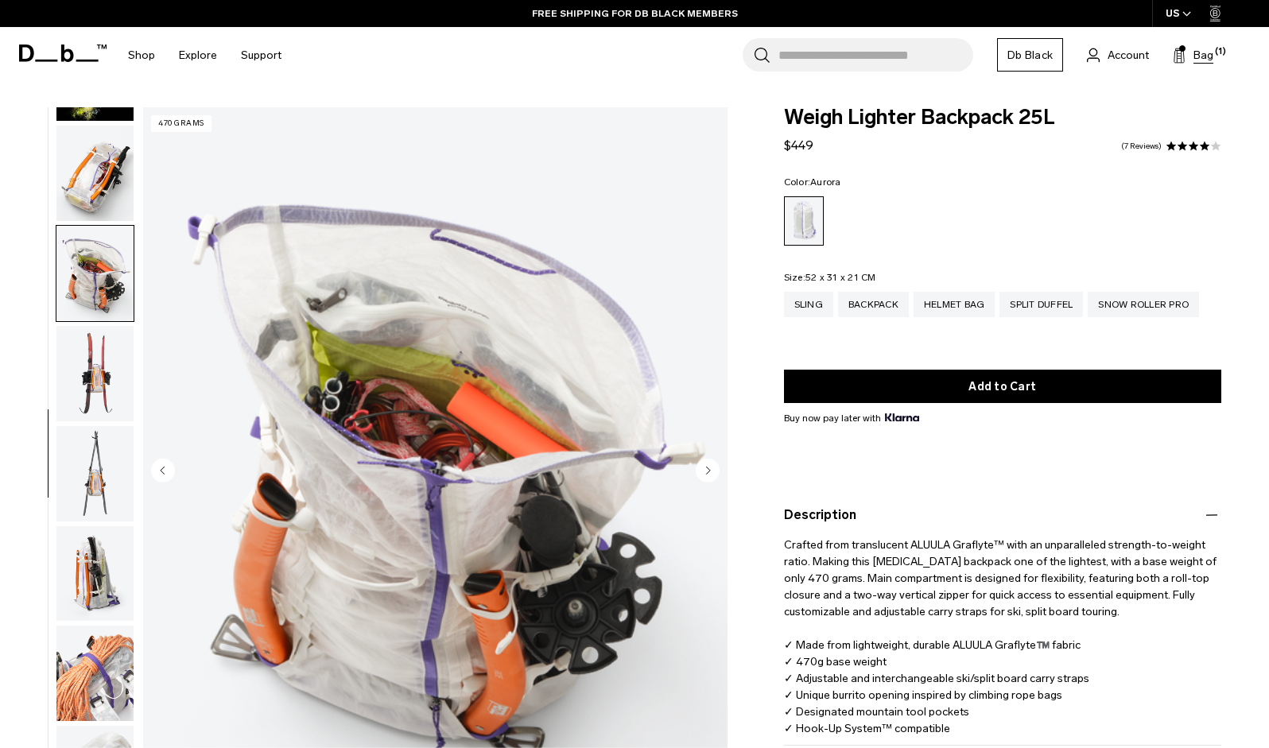
click at [1204, 53] on span "Bag" at bounding box center [1203, 55] width 20 height 17
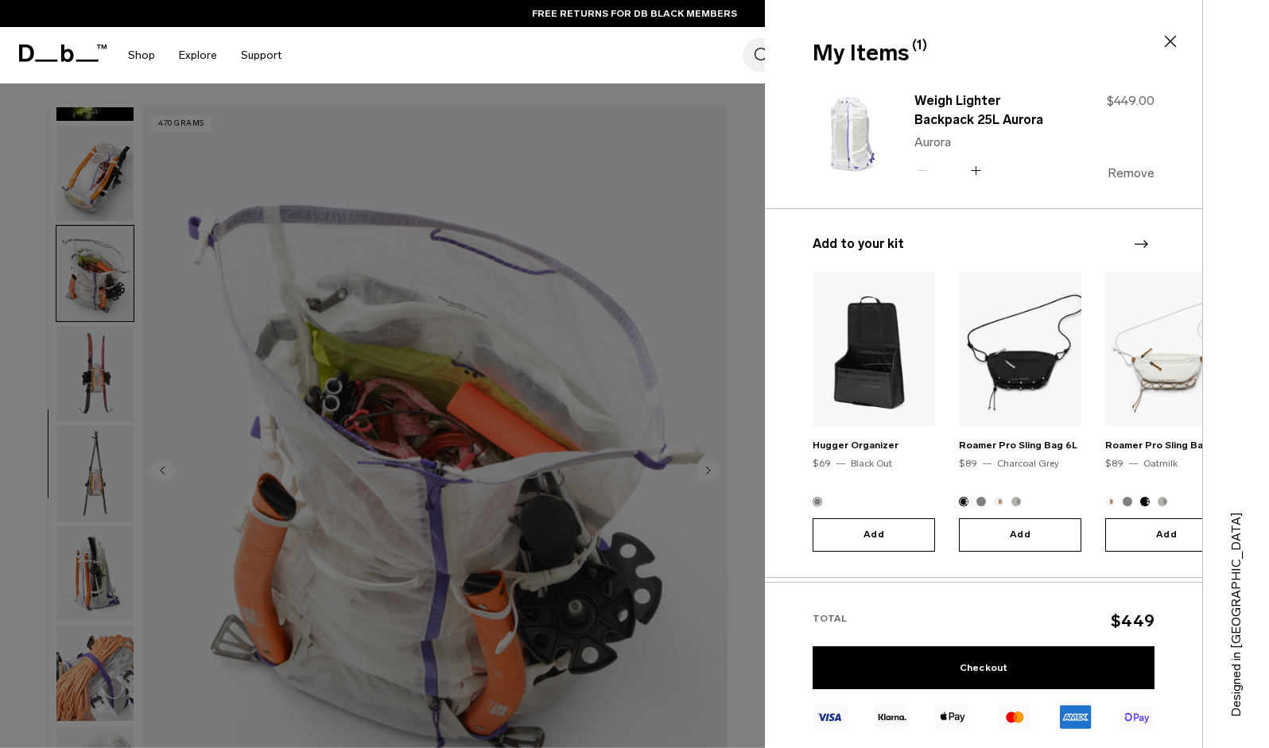
click at [1137, 176] on button "Remove" at bounding box center [1130, 173] width 47 height 14
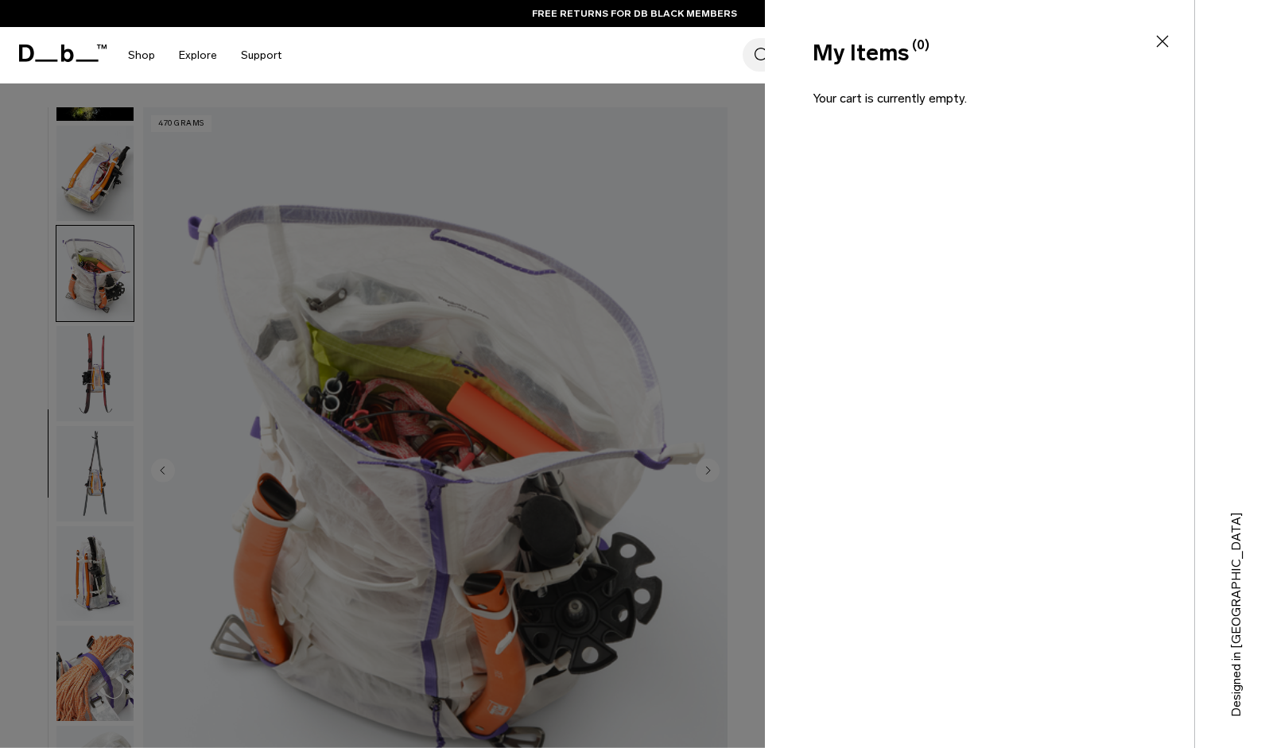
click at [614, 60] on div "Search for Bags, Luggage... Search Close Trending Products All Products Hugger …" at bounding box center [774, 55] width 963 height 56
click at [1159, 41] on icon at bounding box center [1162, 41] width 19 height 19
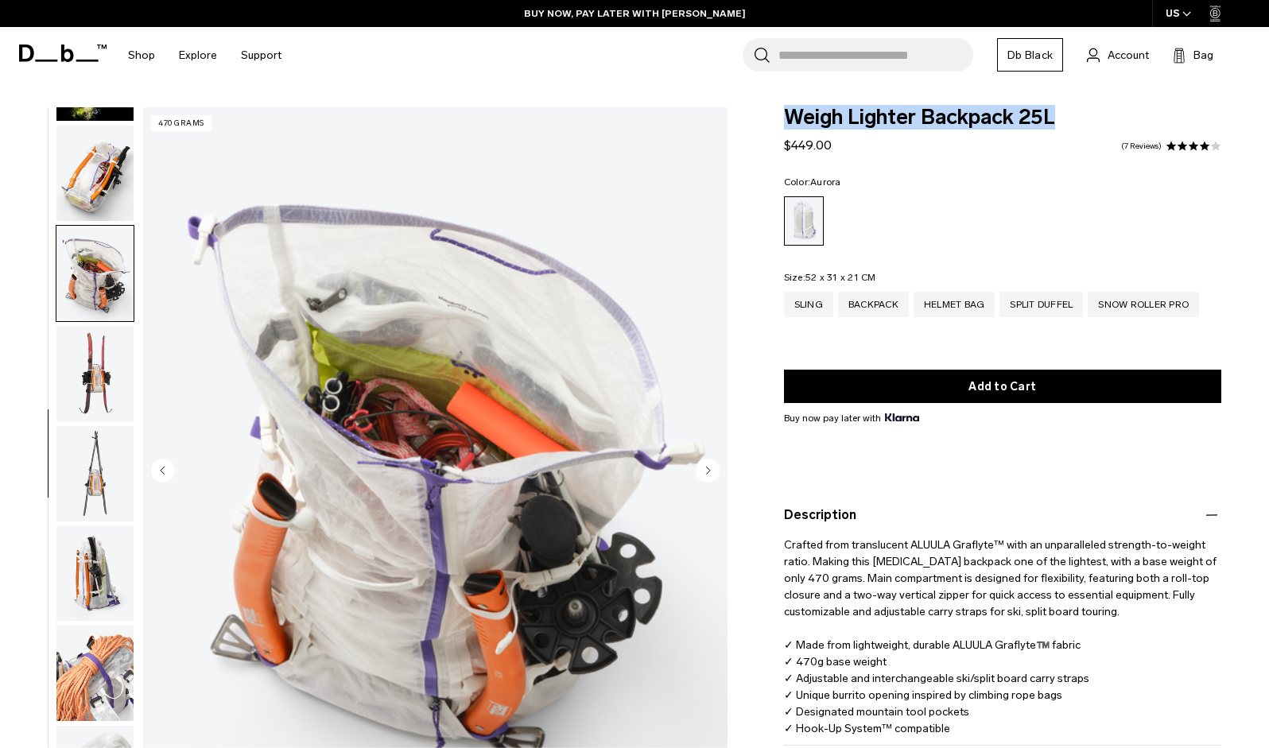
drag, startPoint x: 781, startPoint y: 112, endPoint x: 1077, endPoint y: 122, distance: 295.9
click at [1077, 122] on div "Weigh Lighter Backpack 25L $449.00 4.0 star rating 7 Reviews Color: [GEOGRAPHIC…" at bounding box center [1002, 488] width 533 height 762
